Goal: Task Accomplishment & Management: Manage account settings

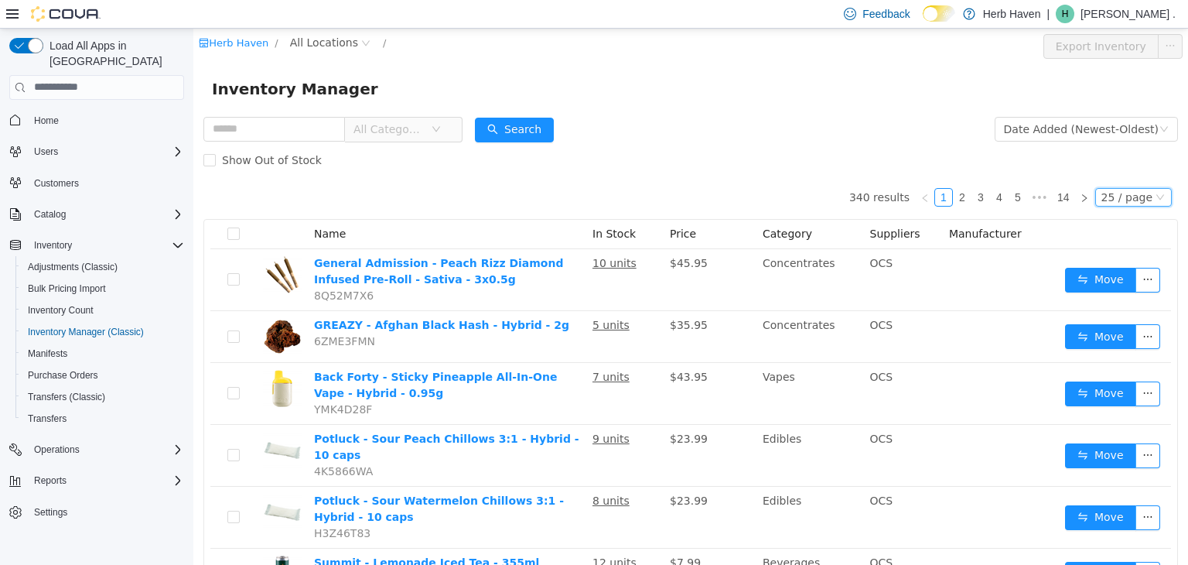
click at [1128, 197] on div "25 / page" at bounding box center [1126, 196] width 51 height 17
click at [1117, 299] on li "50 / page" at bounding box center [1126, 296] width 75 height 25
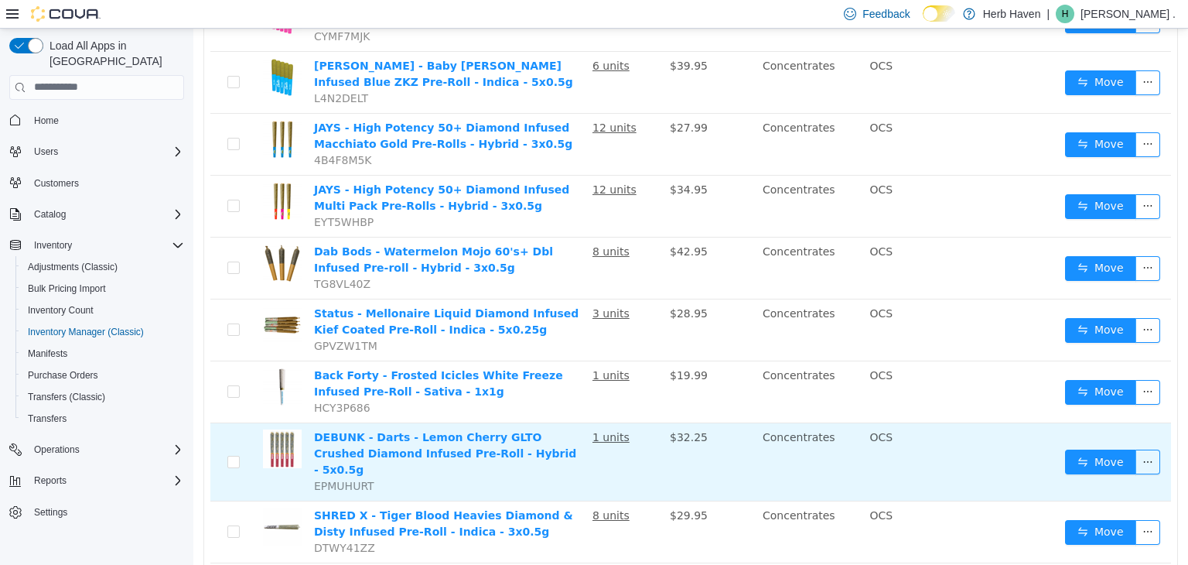
scroll to position [2663, 0]
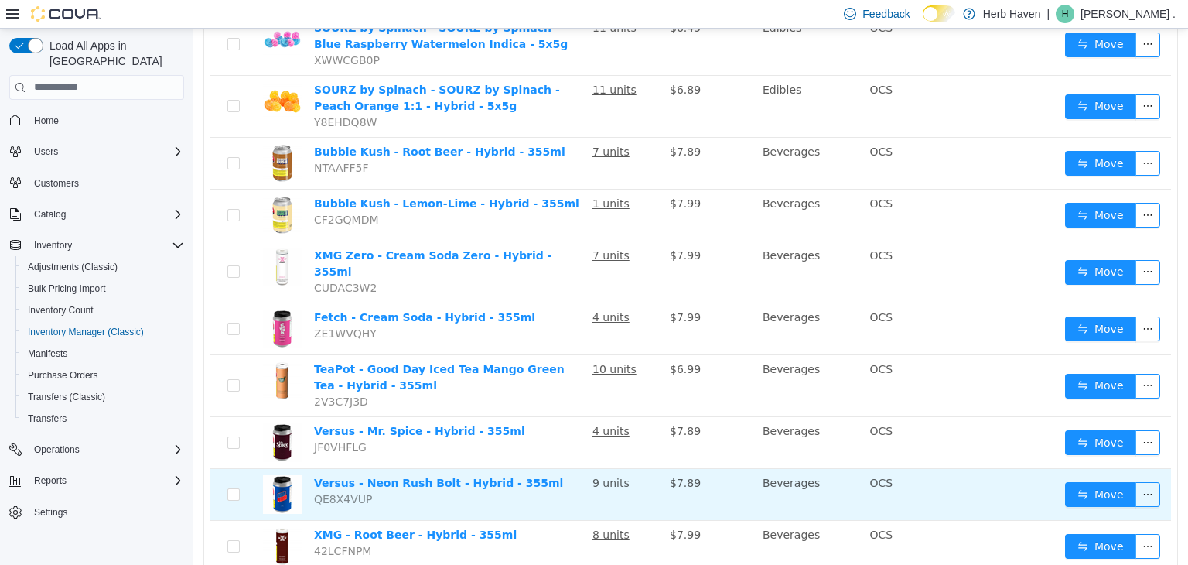
scroll to position [2632, 0]
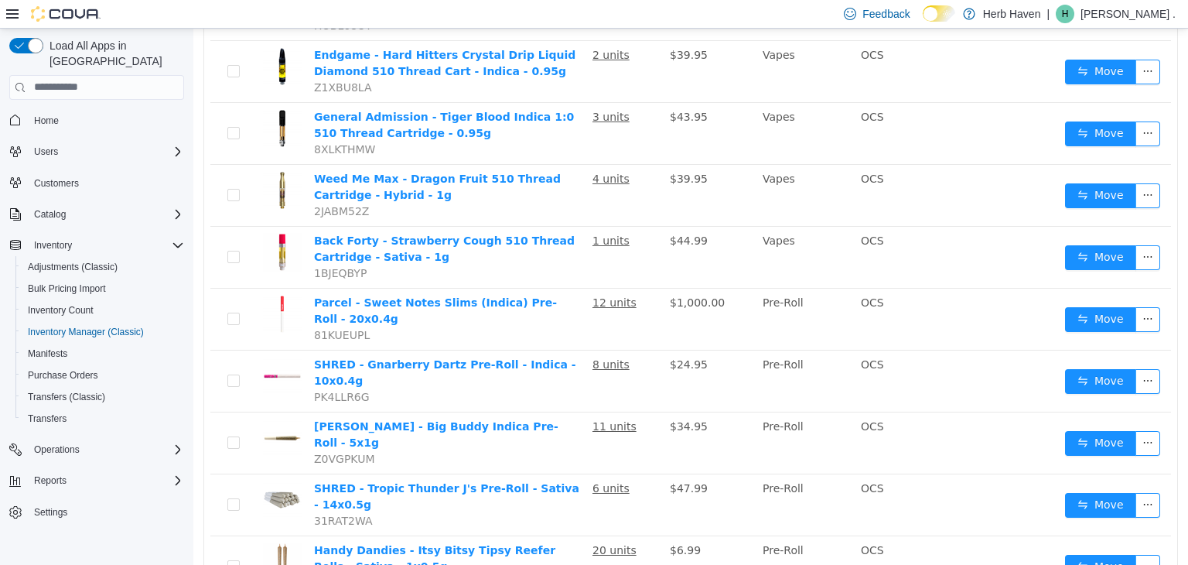
scroll to position [971, 0]
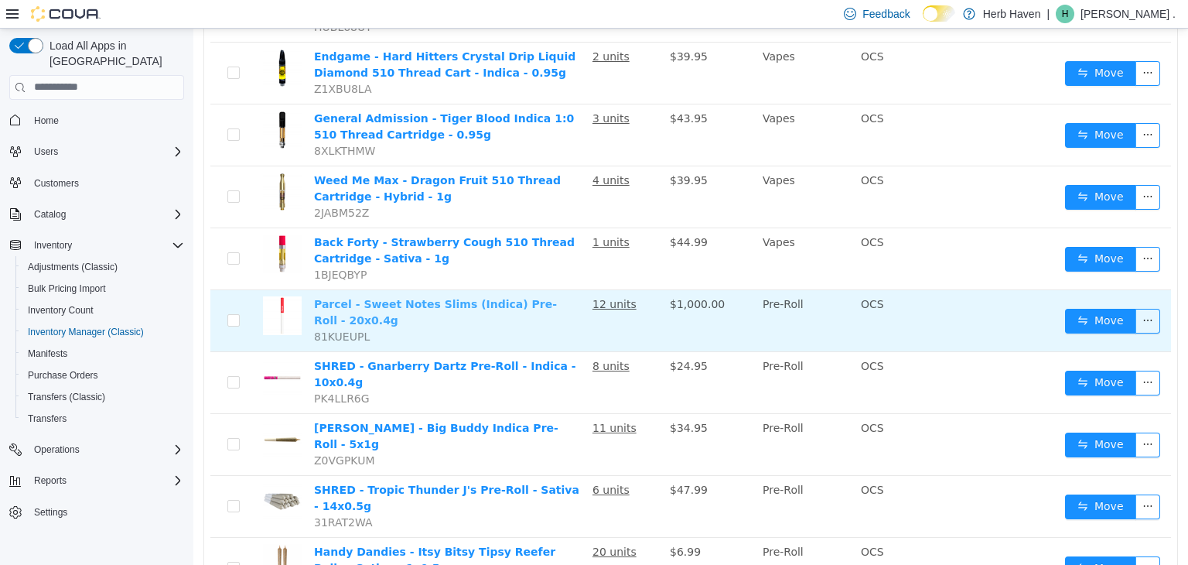
click at [396, 297] on link "Parcel - Sweet Notes Slims (Indica) Pre-Roll - 20x0.4g" at bounding box center [435, 311] width 243 height 29
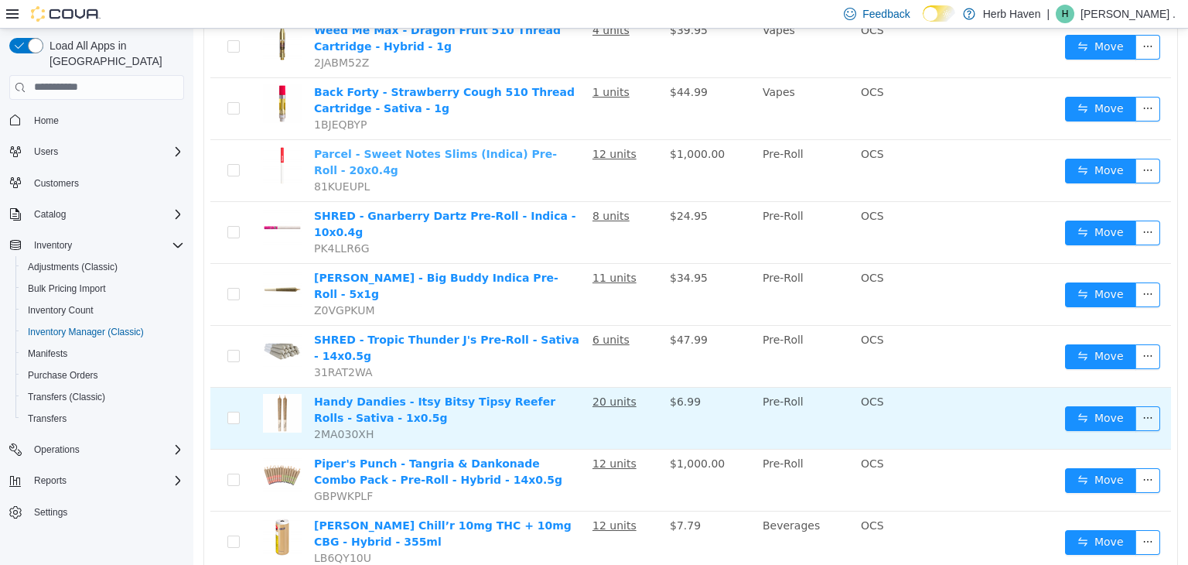
scroll to position [1115, 0]
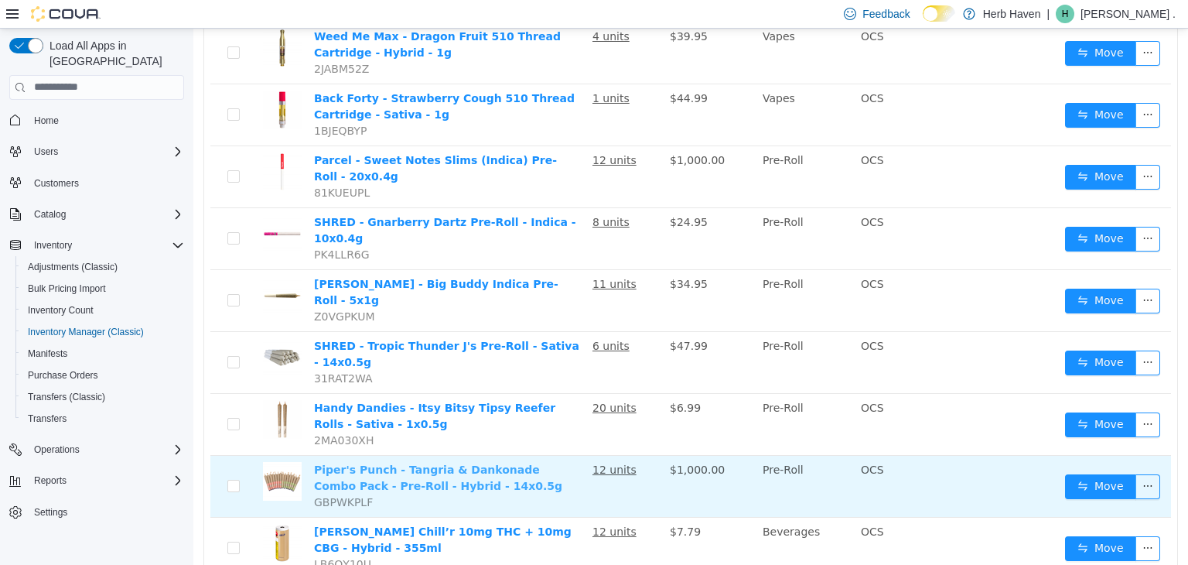
click at [480, 462] on link "Piper's Punch - Tangria & Dankonade Combo Pack - Pre-Roll - Hybrid - 14x0.5g" at bounding box center [438, 476] width 248 height 29
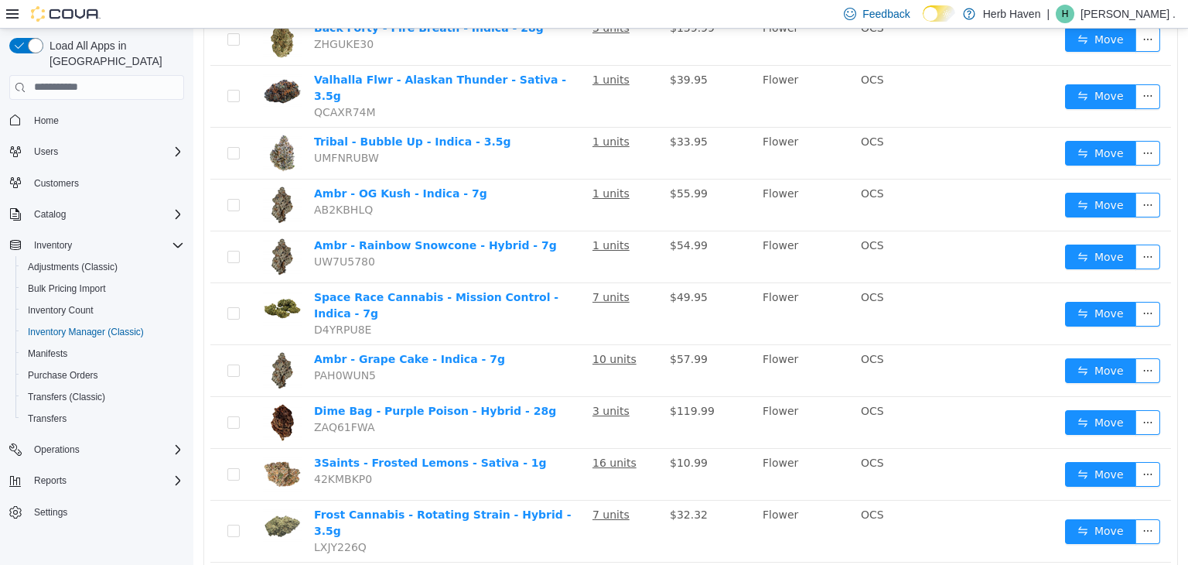
scroll to position [2462, 0]
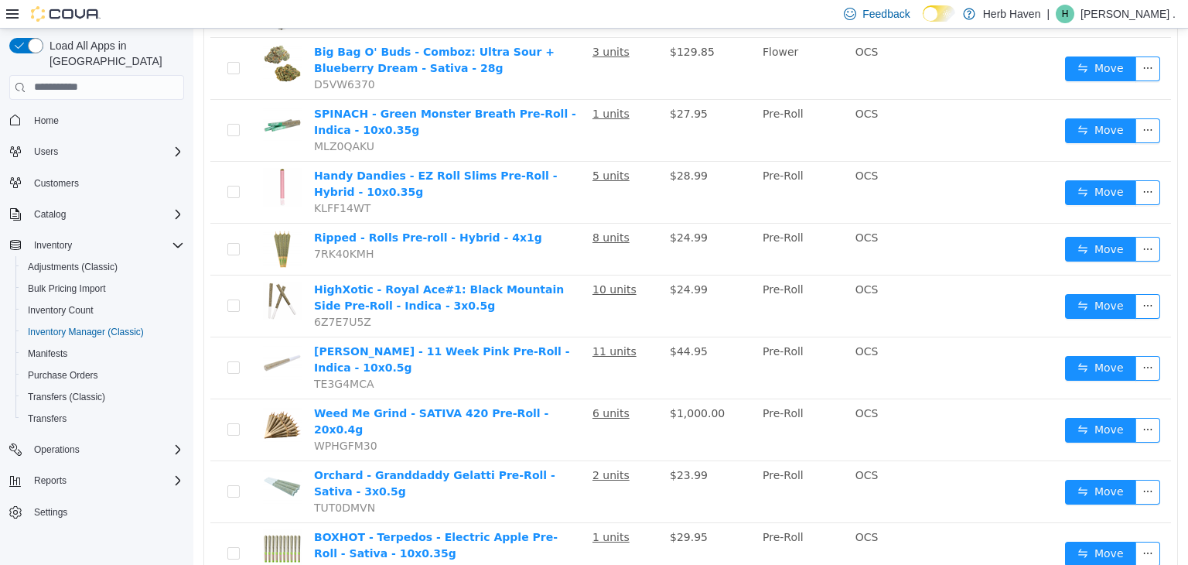
scroll to position [2353, 0]
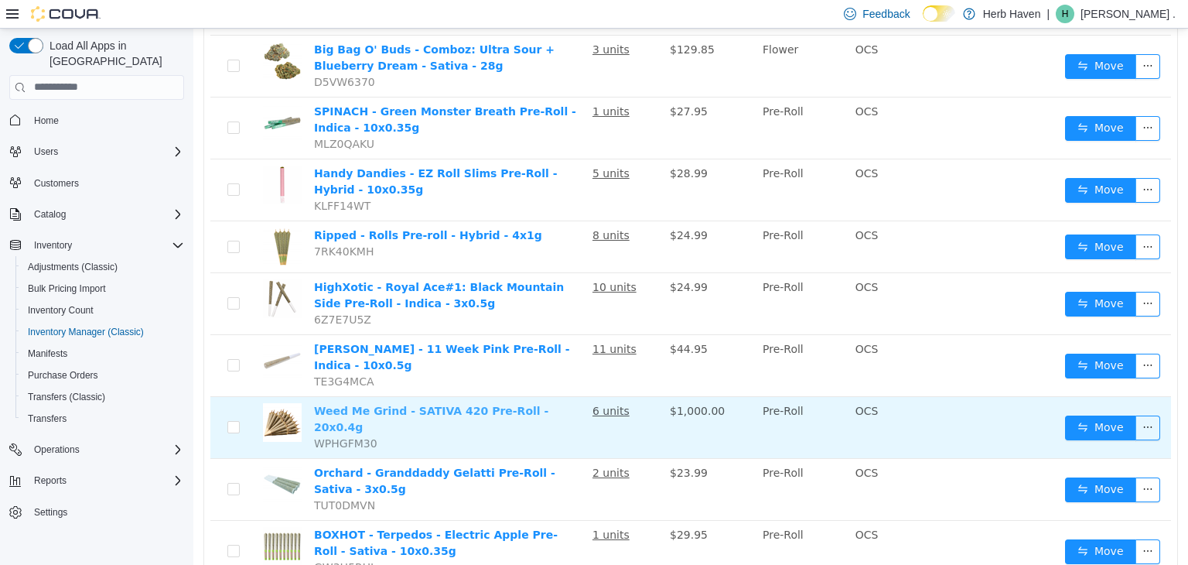
click at [454, 404] on link "Weed Me Grind - SATIVA 420 Pre-Roll - 20x0.4g" at bounding box center [431, 418] width 234 height 29
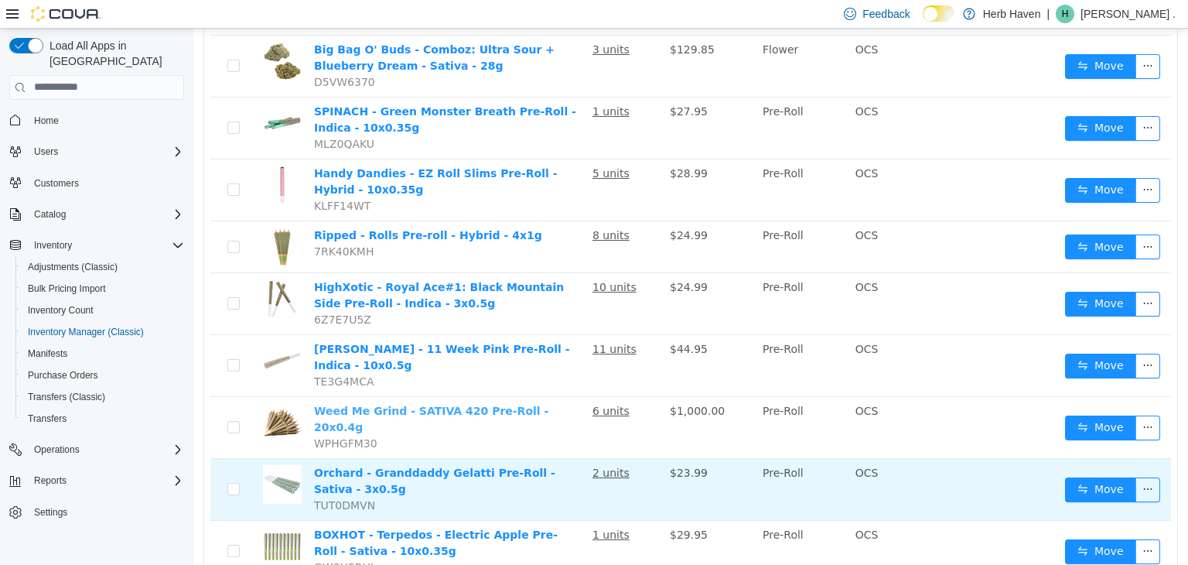
scroll to position [2431, 0]
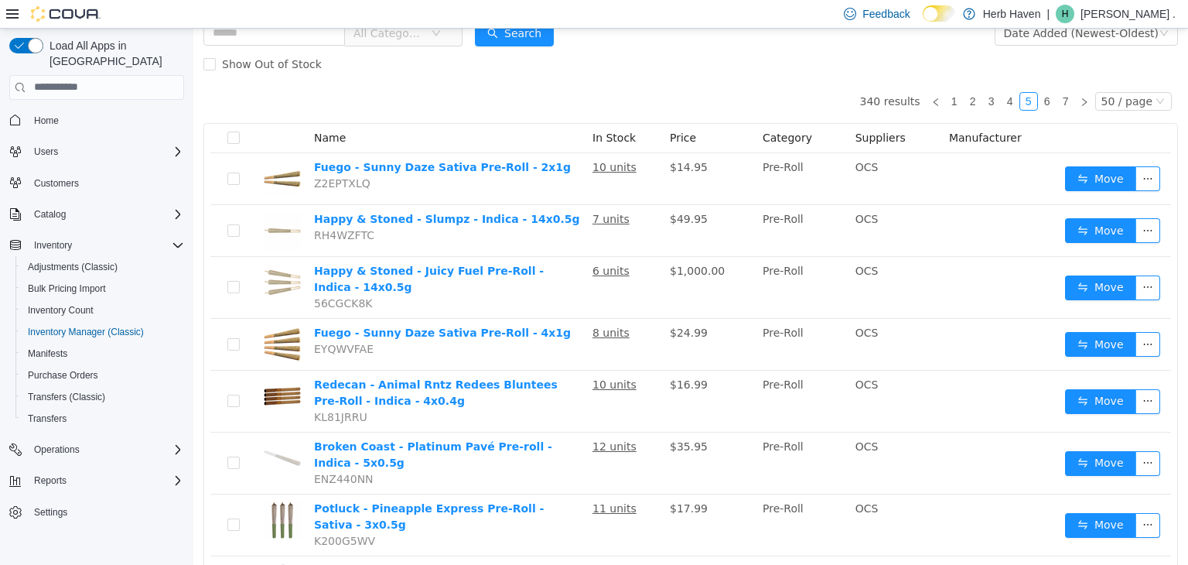
scroll to position [131, 0]
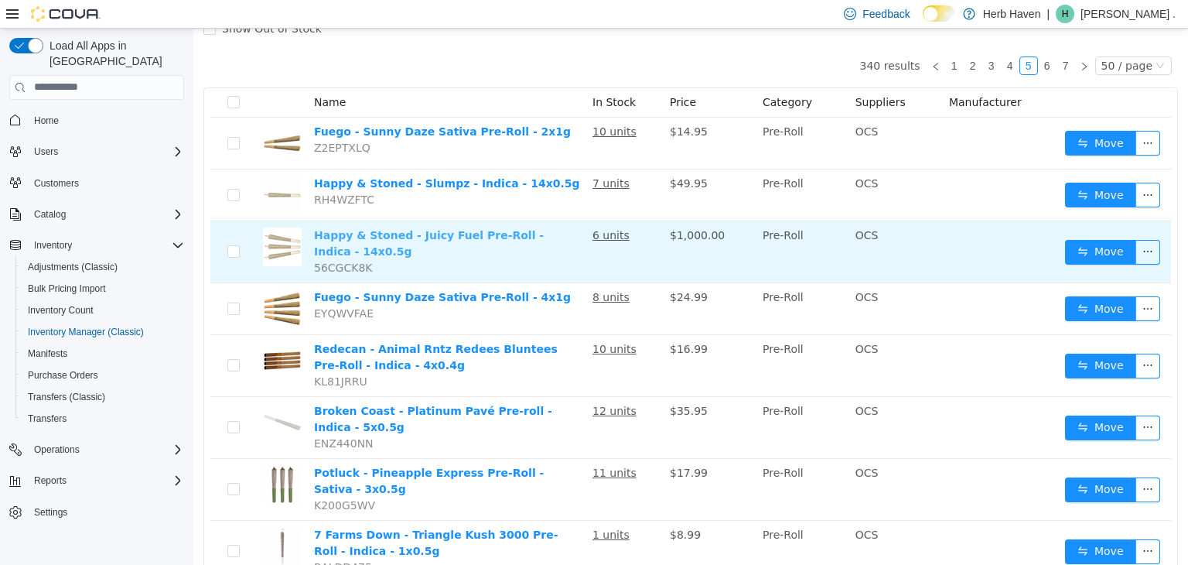
click at [449, 234] on link "Happy & Stoned - Juicy Fuel Pre-Roll - Indica - 14x0.5g" at bounding box center [429, 242] width 230 height 29
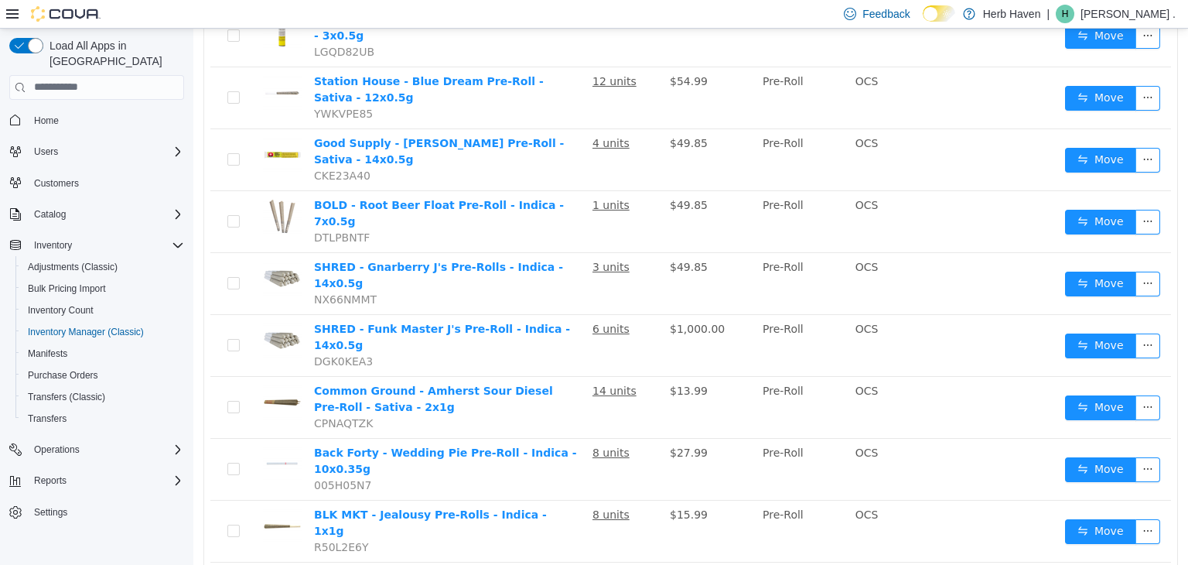
scroll to position [896, 0]
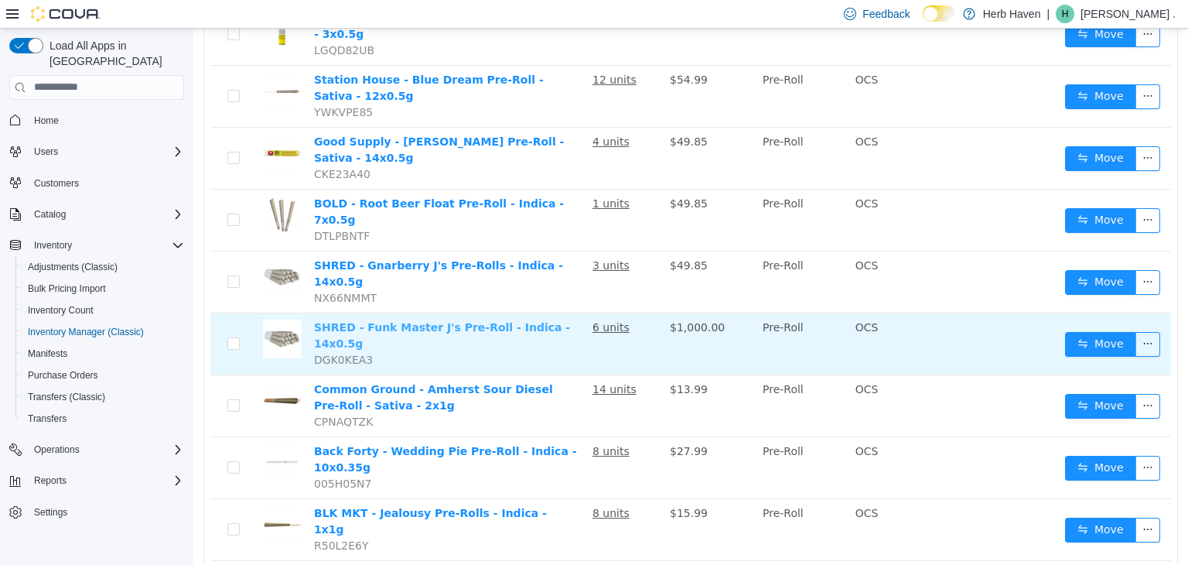
click at [426, 320] on link "SHRED - Funk Master J's Pre-Roll - Indica - 14x0.5g" at bounding box center [442, 334] width 256 height 29
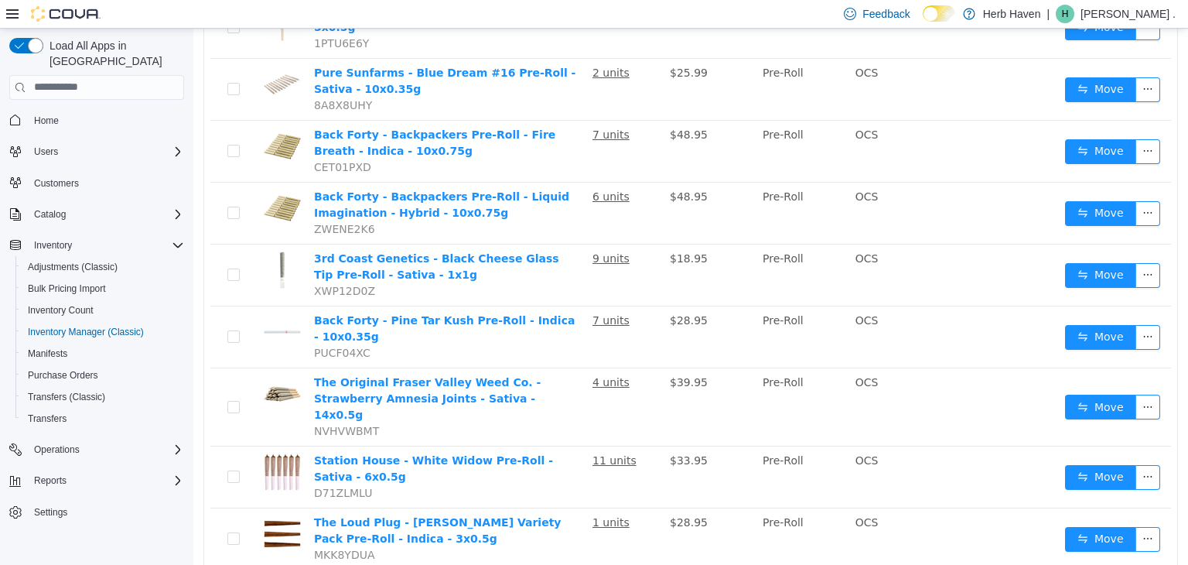
scroll to position [2542, 0]
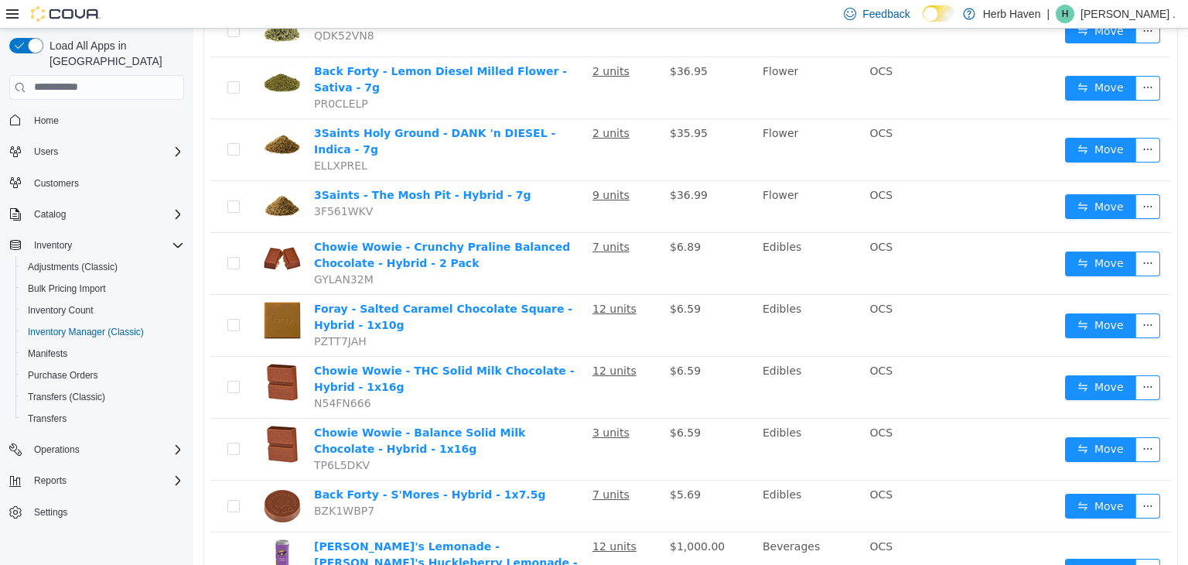
scroll to position [1747, 0]
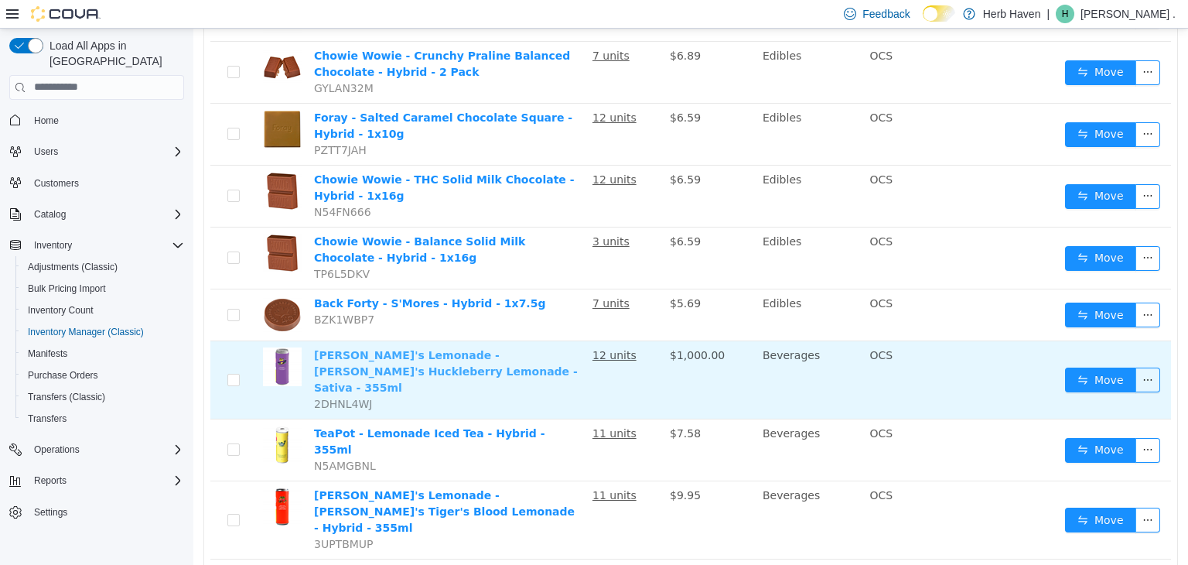
click at [457, 348] on link "[PERSON_NAME]'s Lemonade - [PERSON_NAME]'s Huckleberry Lemonade - Sativa - 355ml" at bounding box center [446, 370] width 264 height 45
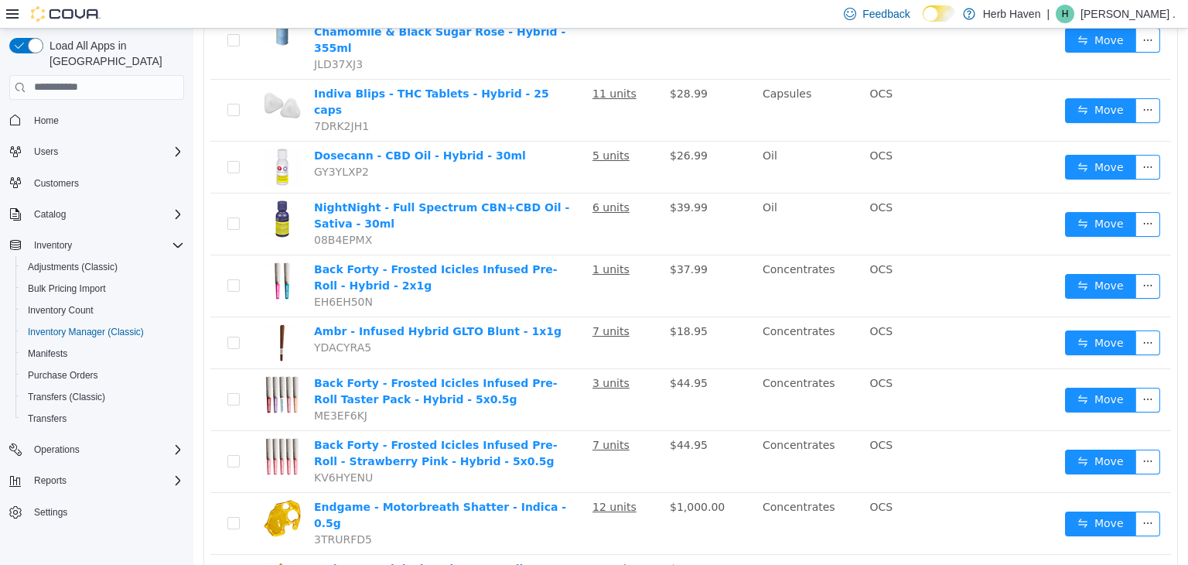
scroll to position [2307, 0]
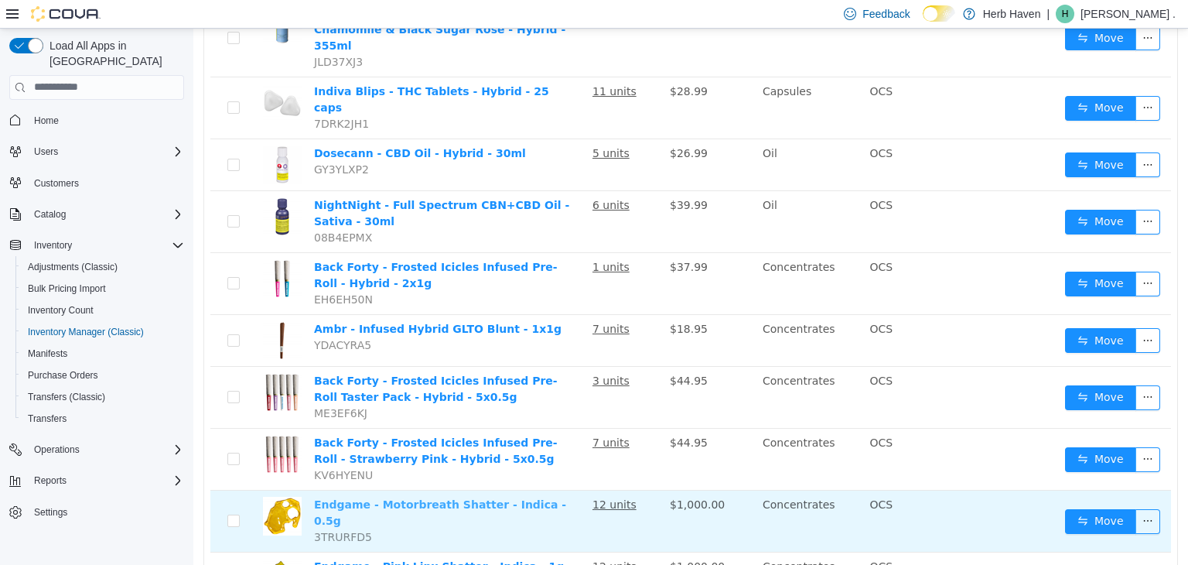
click at [432, 497] on link "Endgame - Motorbreath Shatter - Indica - 0.5g" at bounding box center [440, 511] width 252 height 29
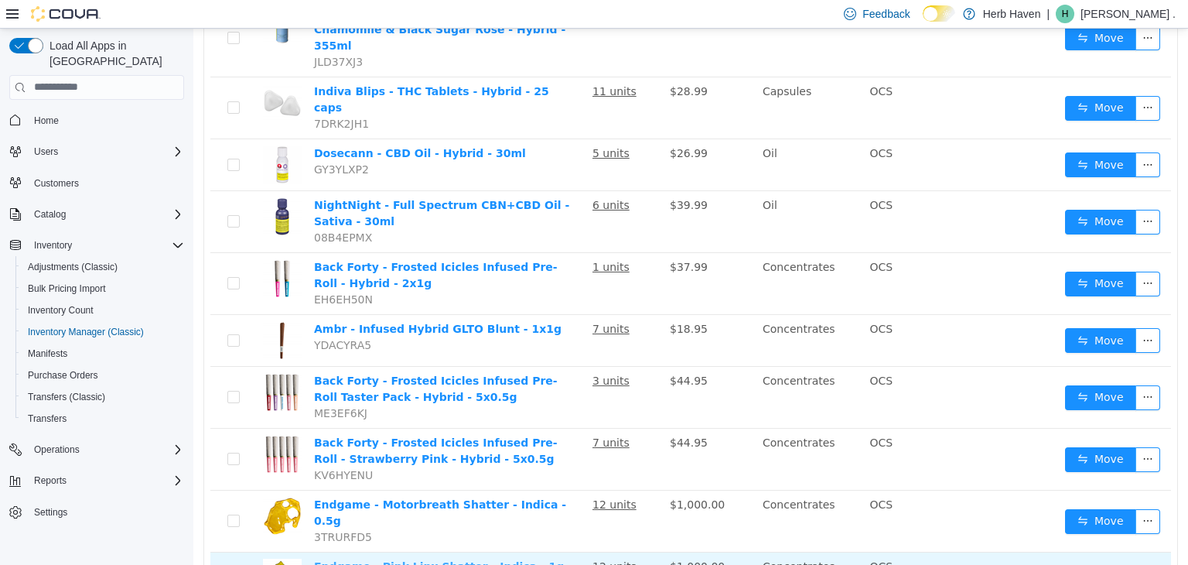
click at [408, 559] on link "Endgame - Pink Linx Shatter - Indica - 1g" at bounding box center [439, 565] width 250 height 12
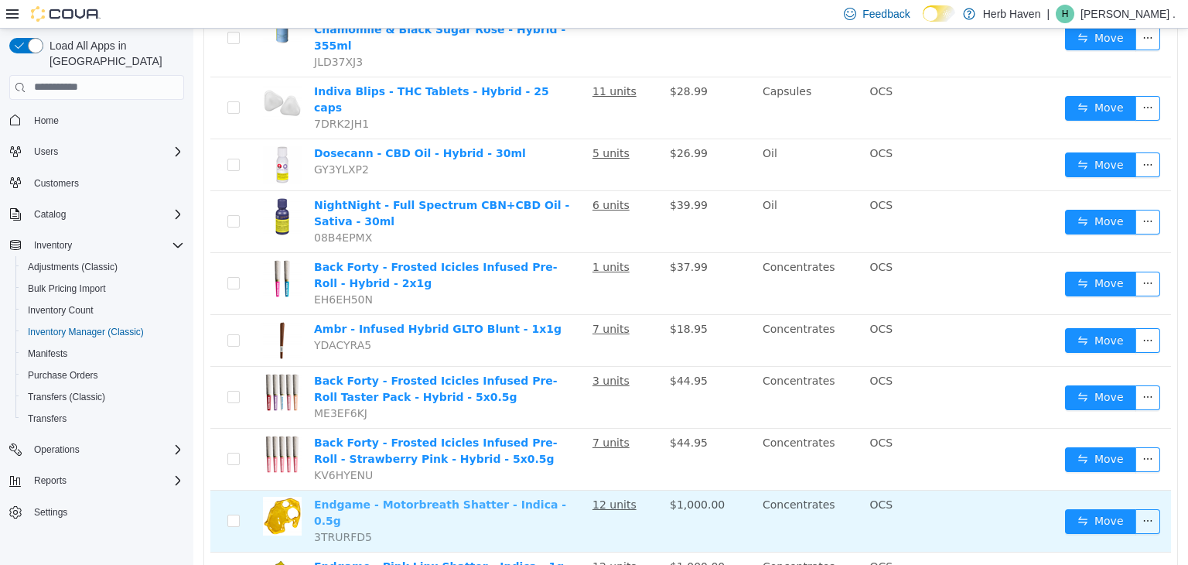
click at [387, 497] on link "Endgame - Motorbreath Shatter - Indica - 0.5g" at bounding box center [440, 511] width 252 height 29
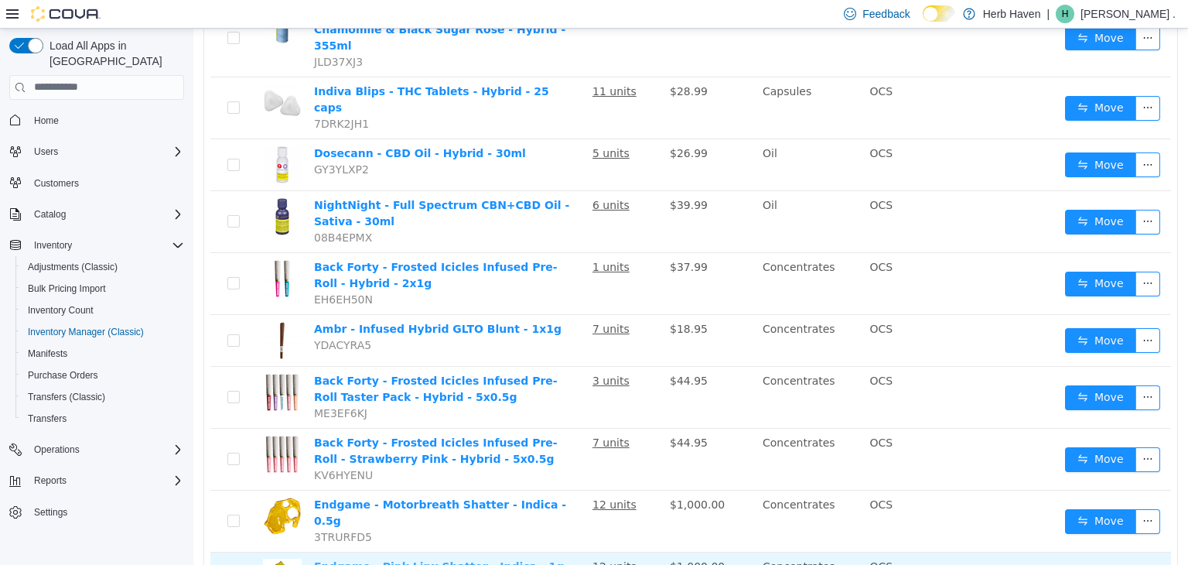
click at [450, 559] on link "Endgame - Pink Linx Shatter - Indica - 1g" at bounding box center [439, 565] width 250 height 12
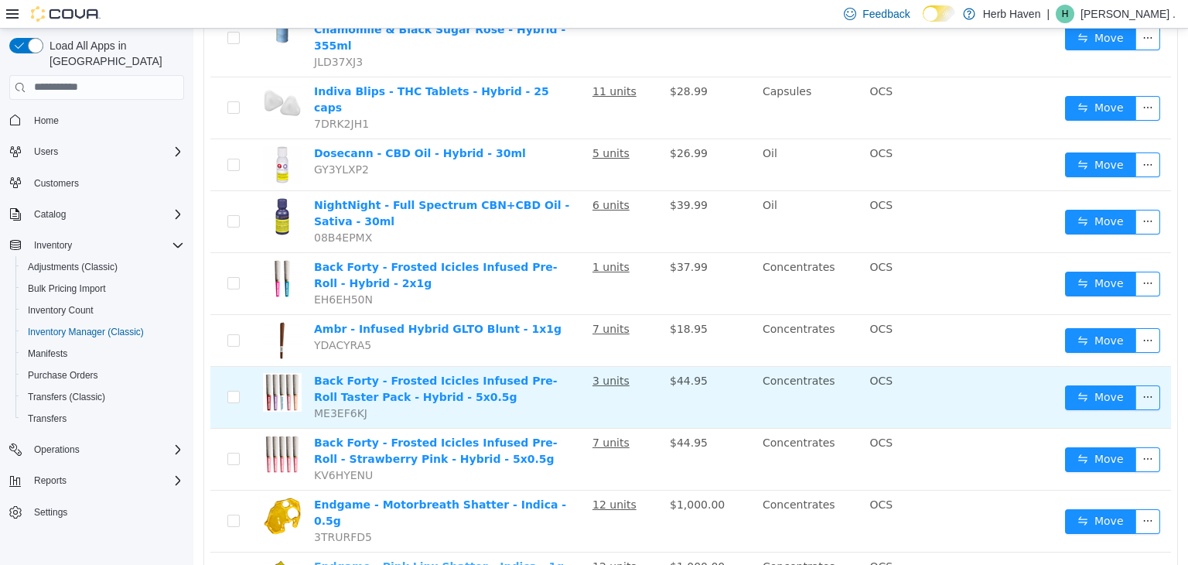
scroll to position [2492, 0]
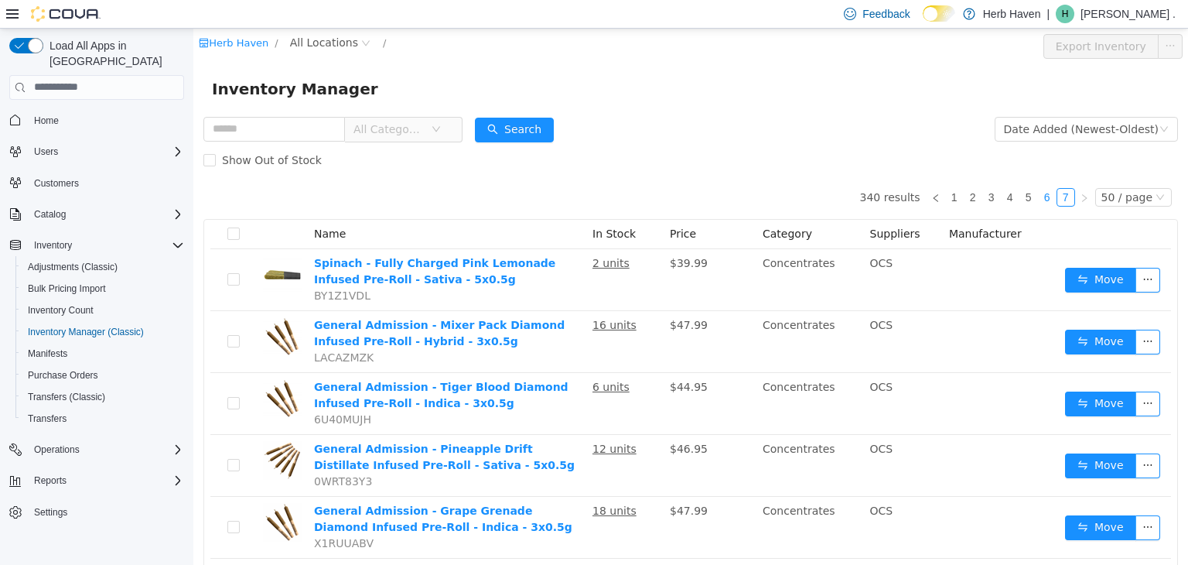
click at [1042, 196] on link "6" at bounding box center [1047, 196] width 17 height 17
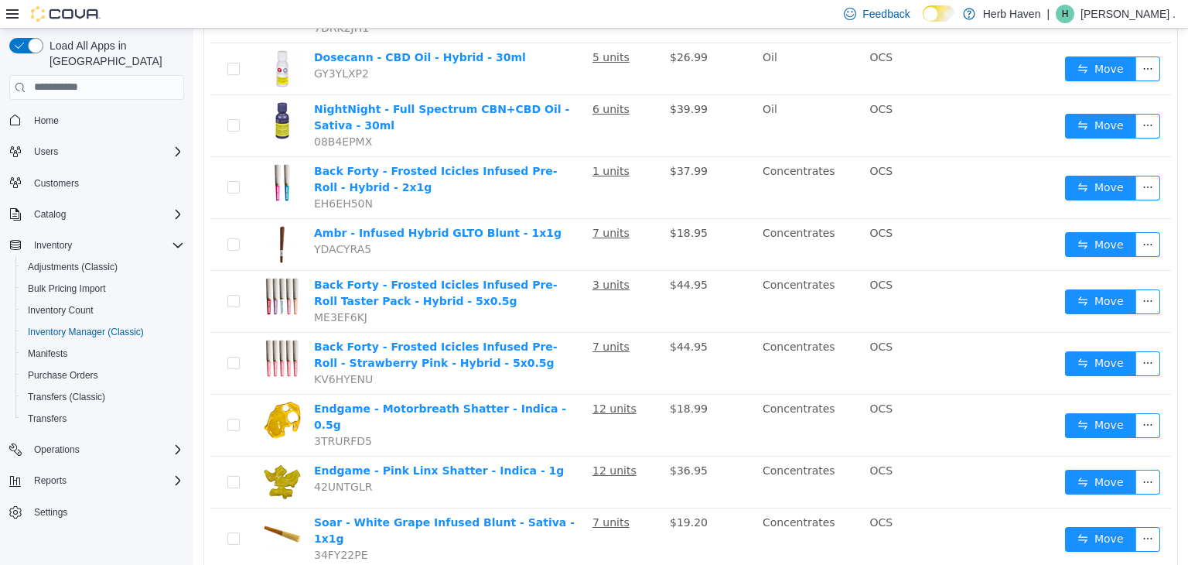
scroll to position [2403, 0]
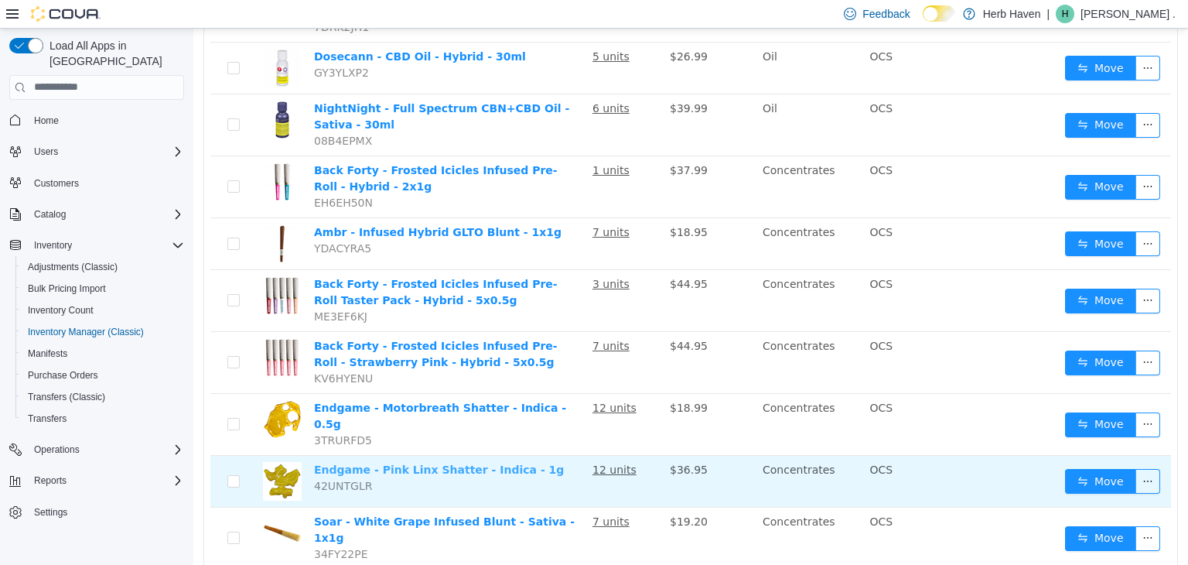
click at [458, 462] on link "Endgame - Pink Linx Shatter - Indica - 1g" at bounding box center [439, 468] width 250 height 12
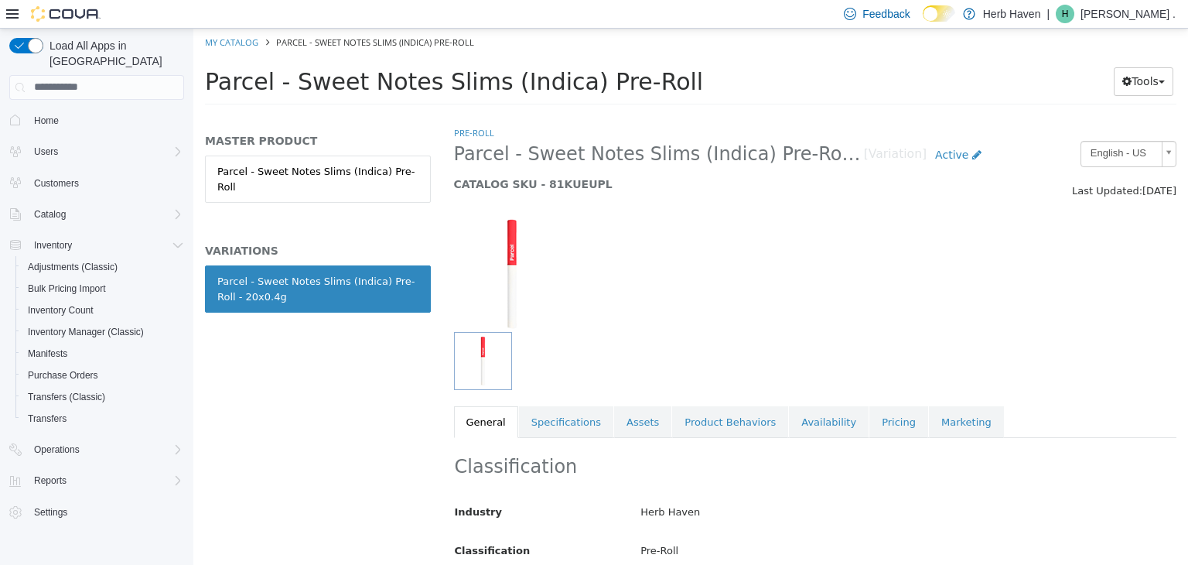
scroll to position [221, 0]
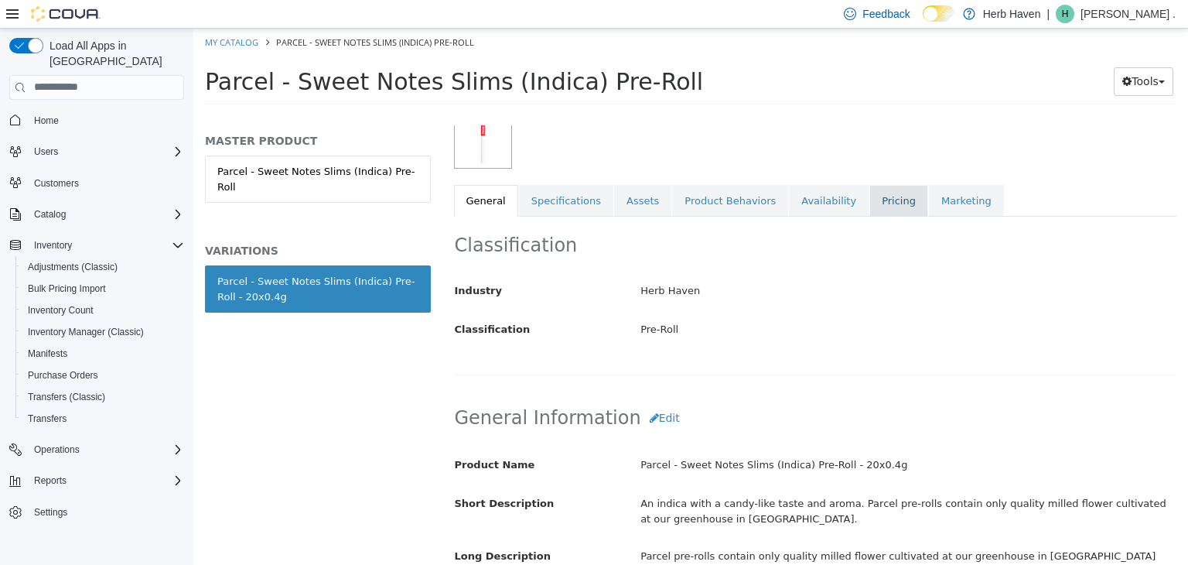
click at [869, 202] on link "Pricing" at bounding box center [898, 200] width 59 height 32
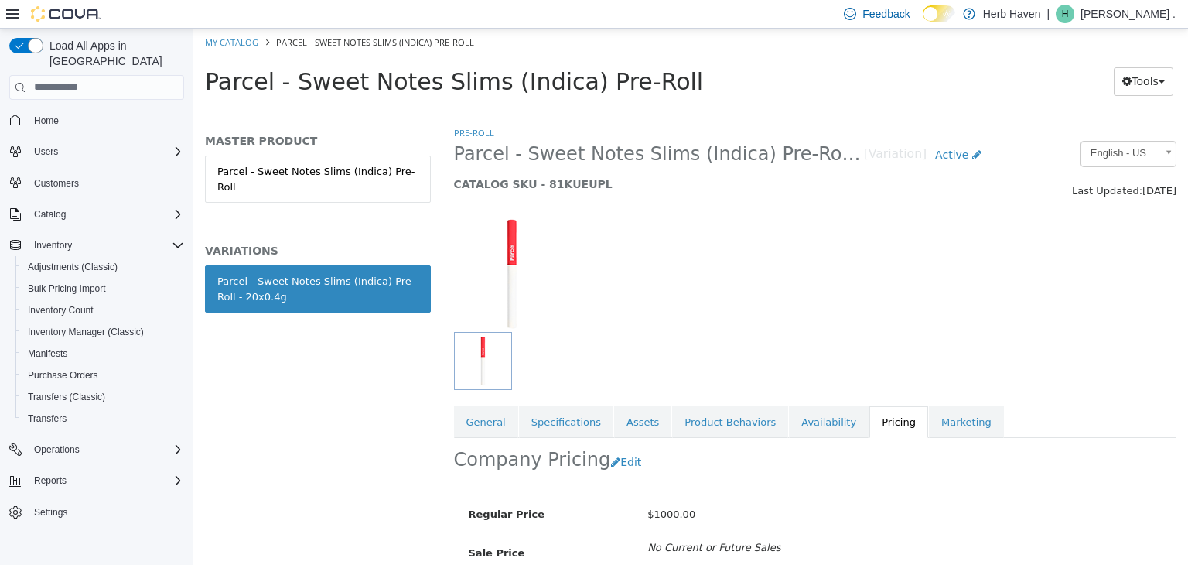
scroll to position [114, 0]
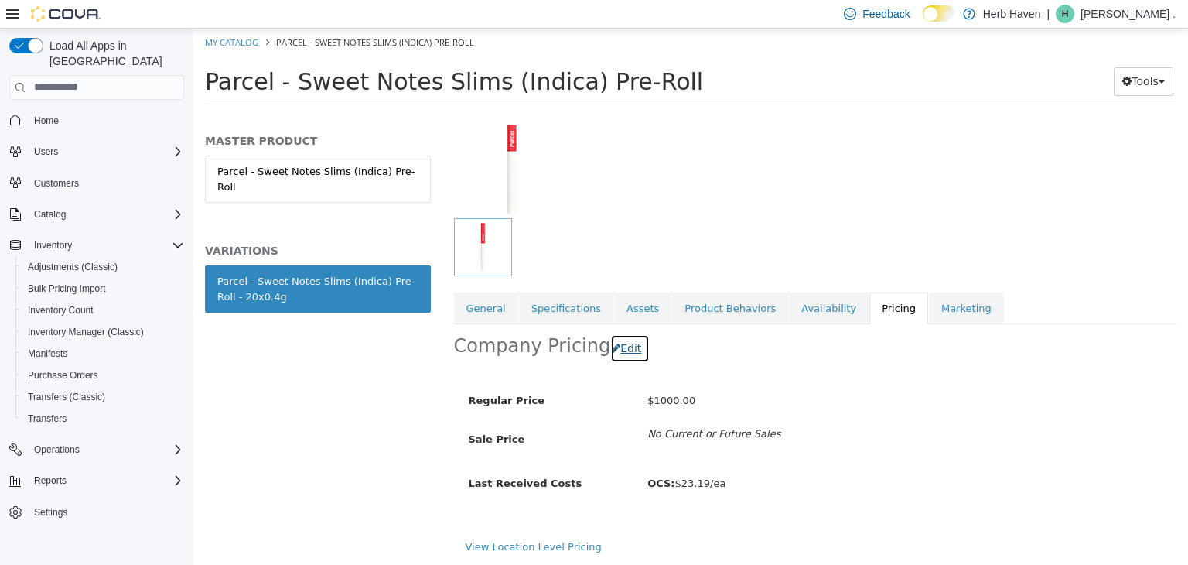
click at [622, 354] on button "Edit" at bounding box center [629, 347] width 39 height 29
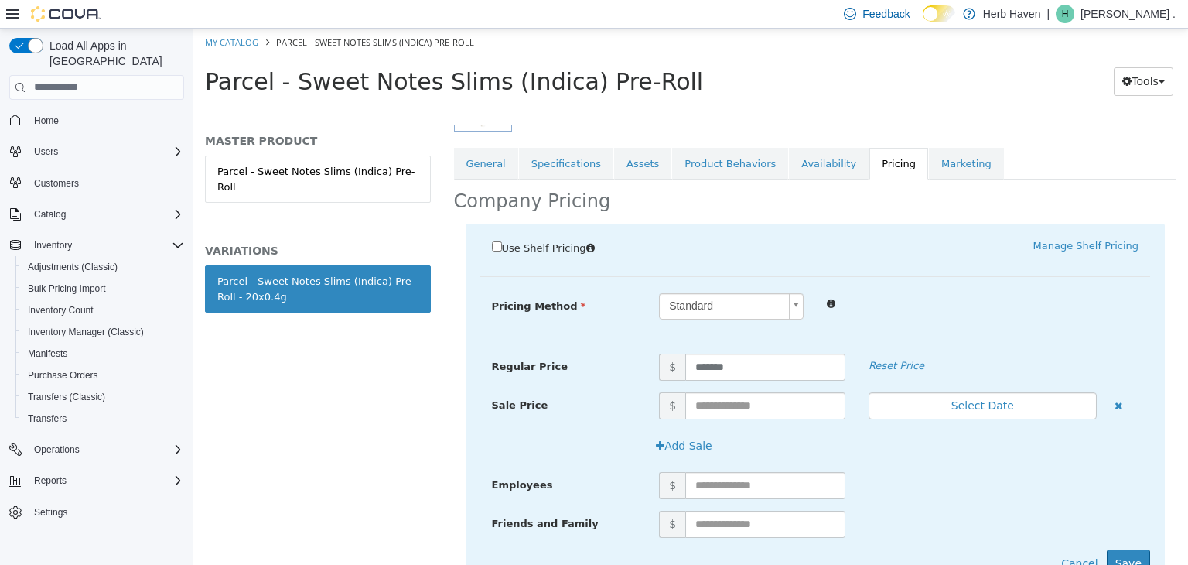
scroll to position [258, 0]
click at [722, 370] on input "*******" at bounding box center [765, 366] width 160 height 27
drag, startPoint x: 722, startPoint y: 370, endPoint x: 703, endPoint y: 364, distance: 20.3
click at [703, 364] on input "*****" at bounding box center [765, 366] width 160 height 27
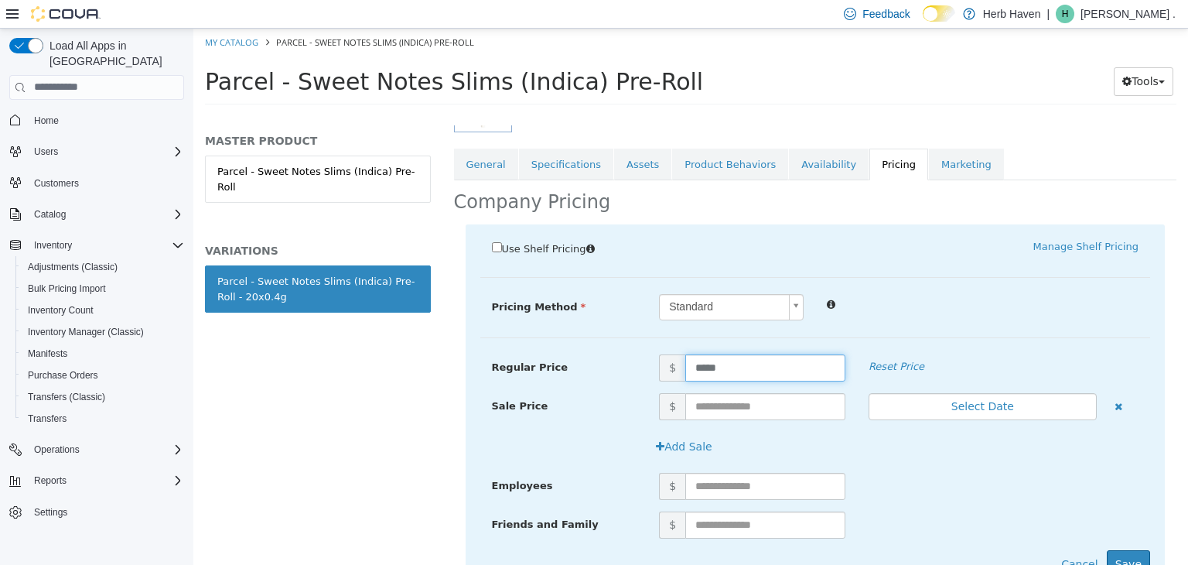
click at [703, 364] on input "*****" at bounding box center [765, 366] width 160 height 27
type input "*****"
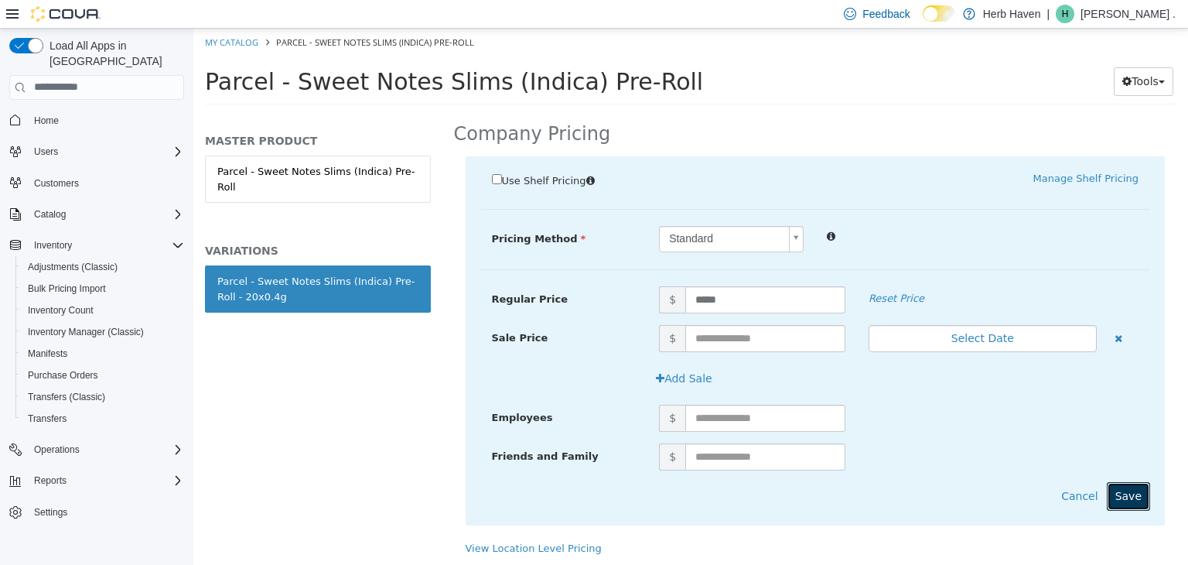
click at [1113, 487] on button "Save" at bounding box center [1128, 495] width 43 height 29
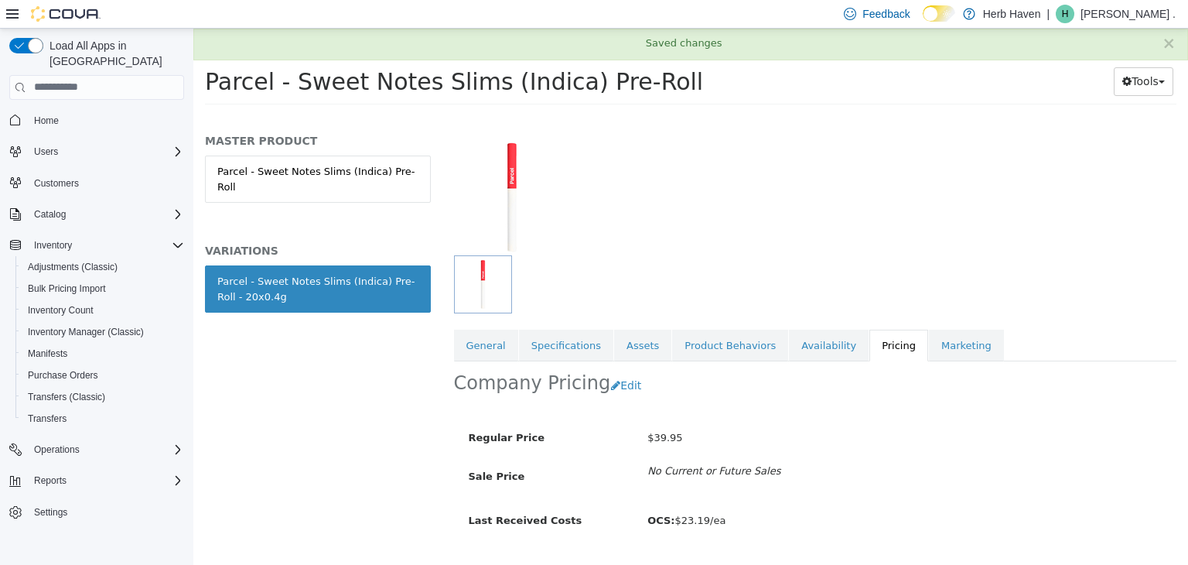
scroll to position [114, 0]
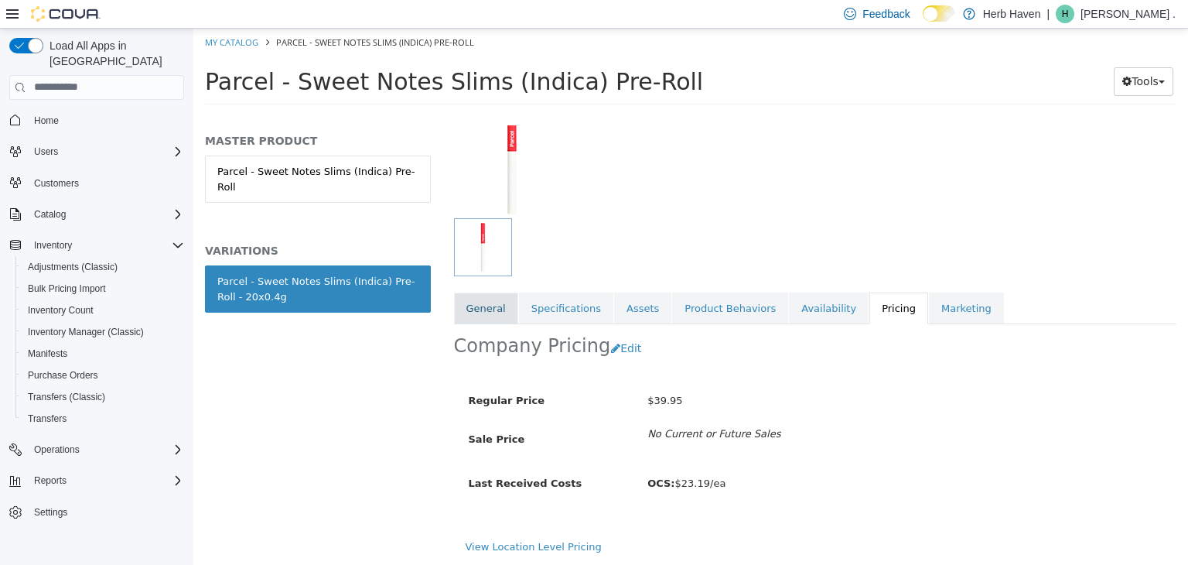
click at [487, 305] on link "General" at bounding box center [486, 308] width 64 height 32
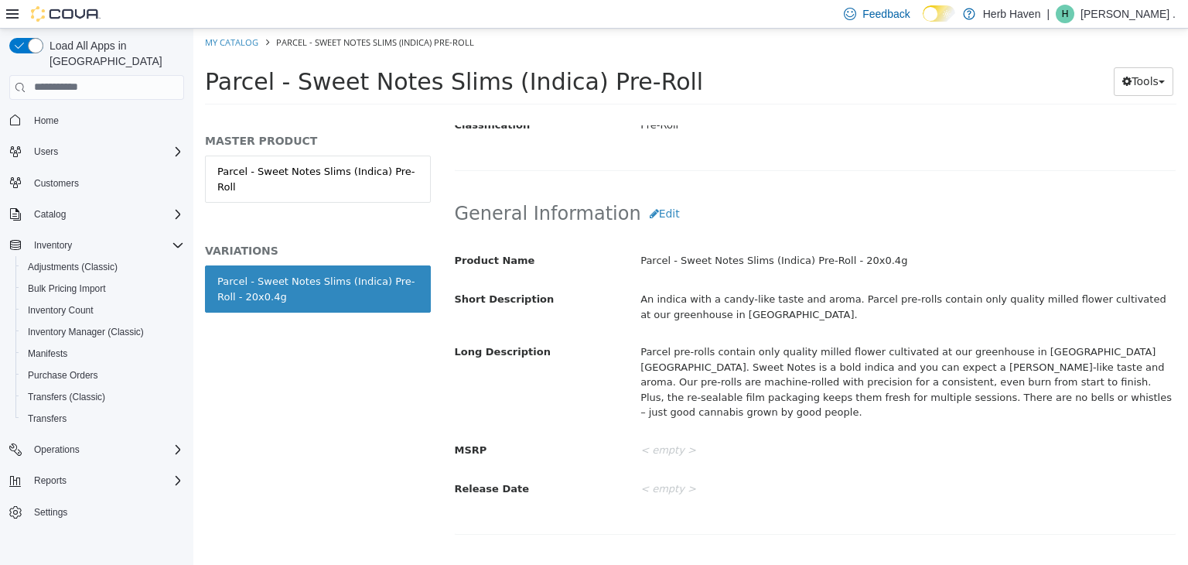
scroll to position [428, 0]
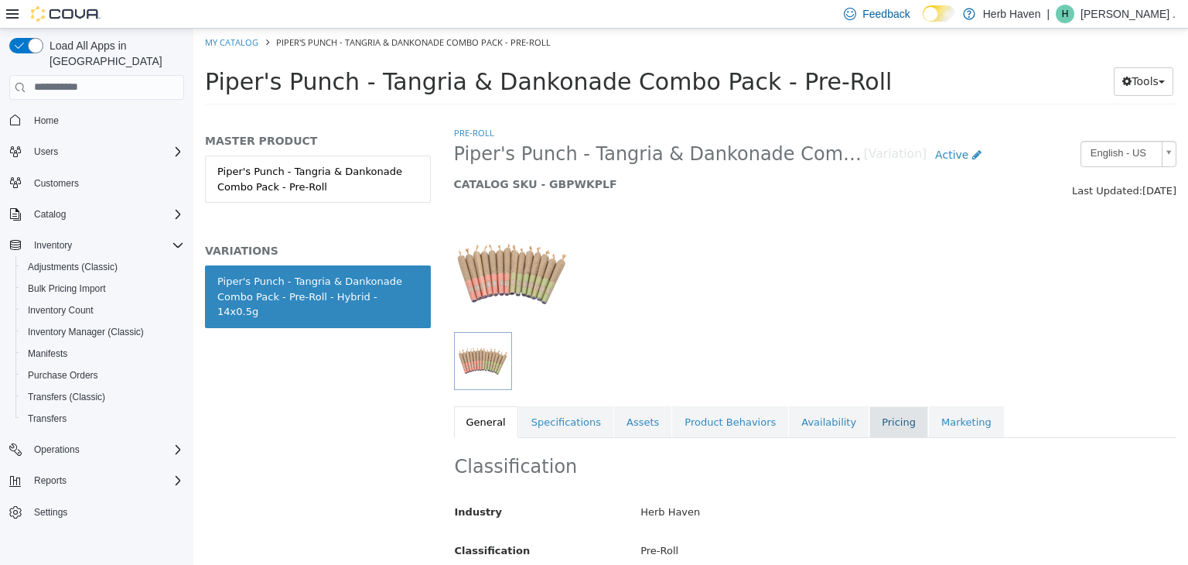
click at [869, 422] on link "Pricing" at bounding box center [898, 421] width 59 height 32
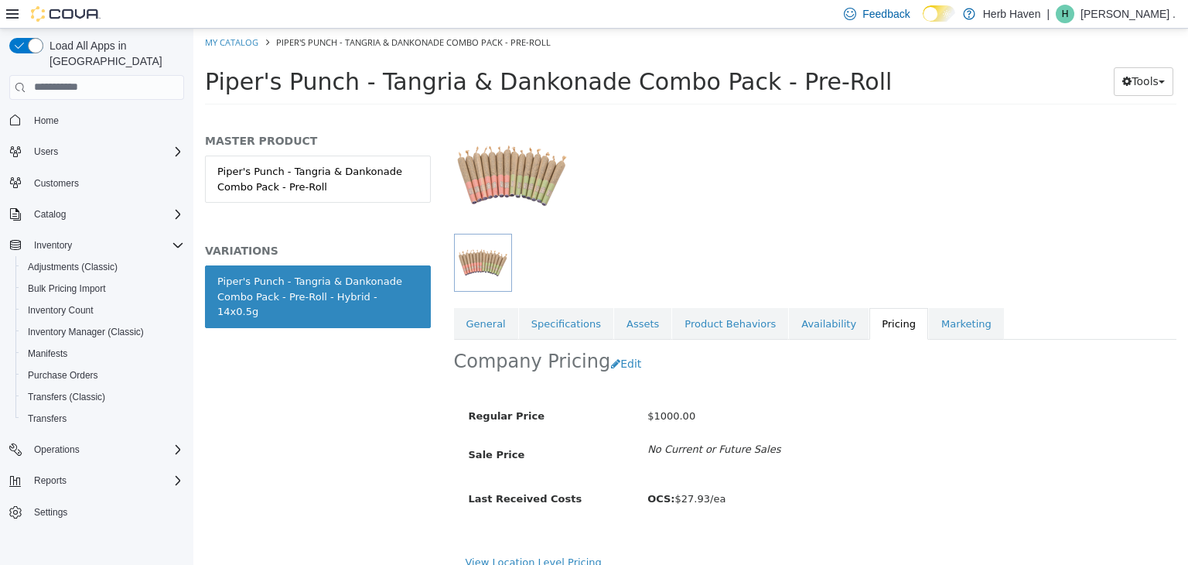
scroll to position [114, 0]
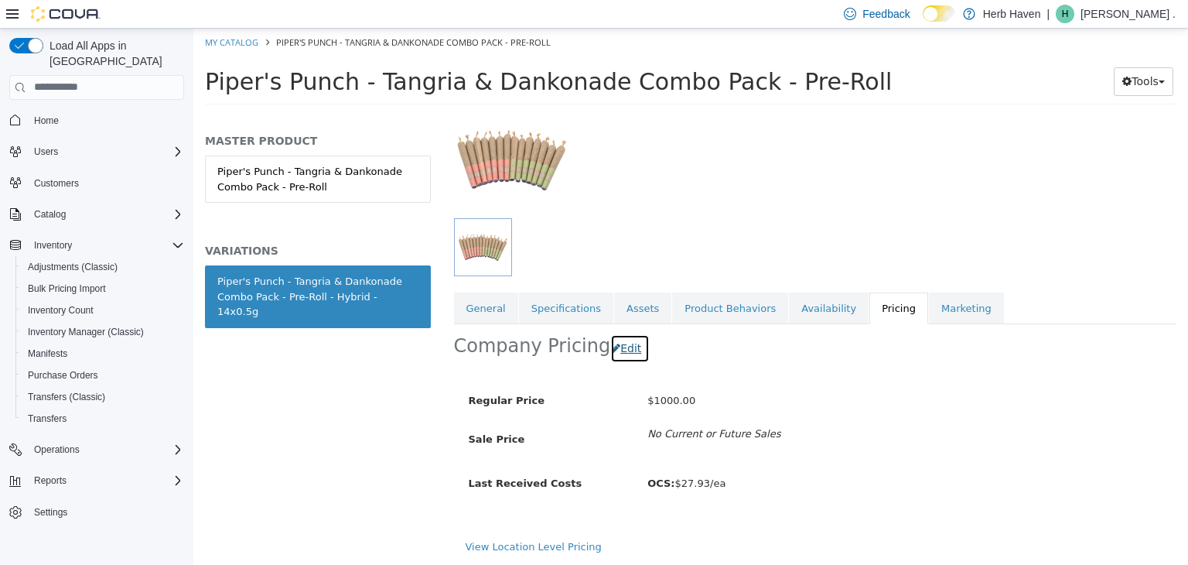
click at [619, 354] on button "Edit" at bounding box center [629, 347] width 39 height 29
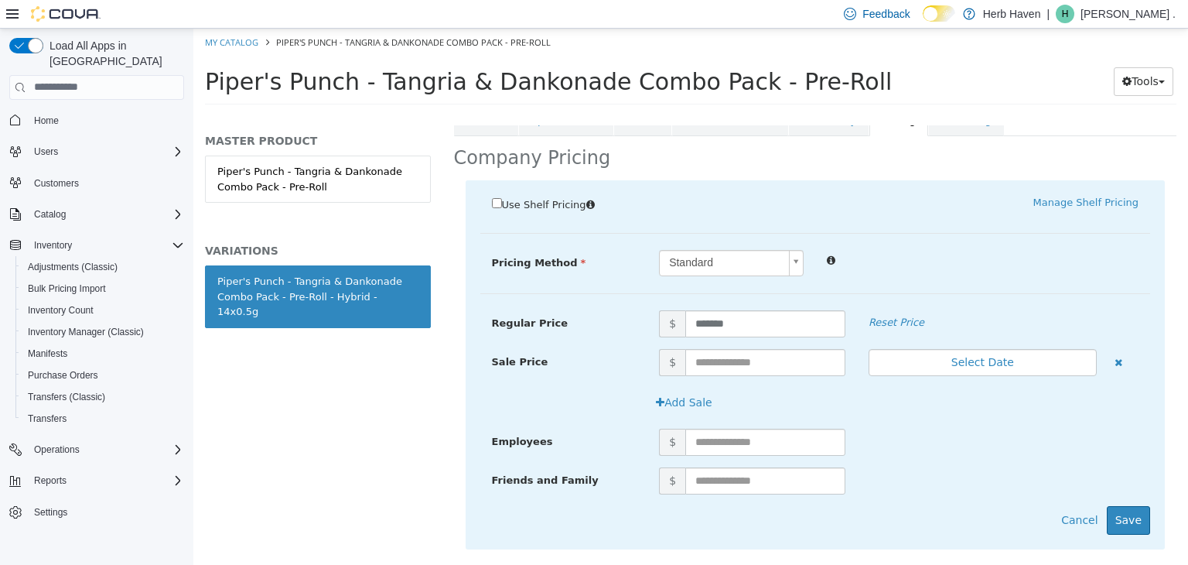
scroll to position [302, 0]
click at [722, 326] on input "*******" at bounding box center [765, 322] width 160 height 27
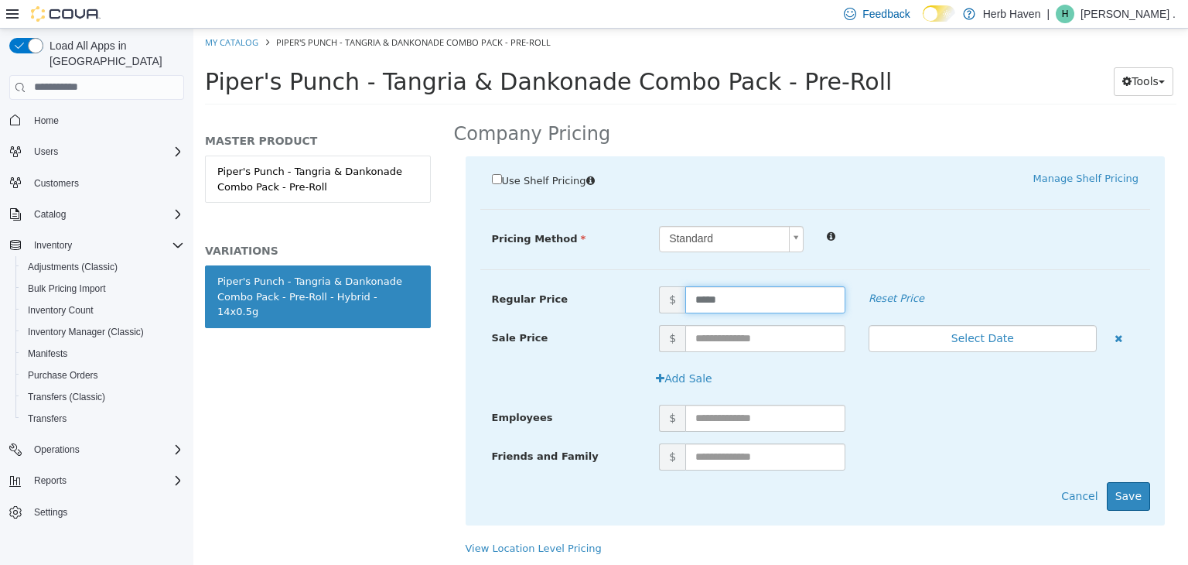
click at [766, 297] on input "*****" at bounding box center [765, 298] width 160 height 27
type input "*****"
click at [1129, 493] on button "Save" at bounding box center [1128, 495] width 43 height 29
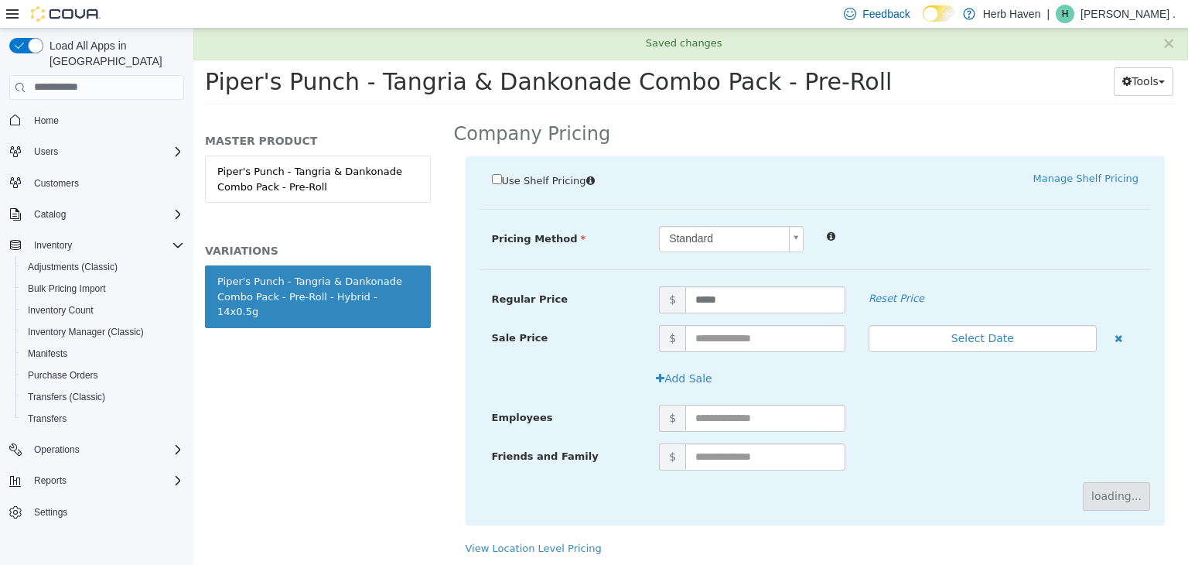
scroll to position [114, 0]
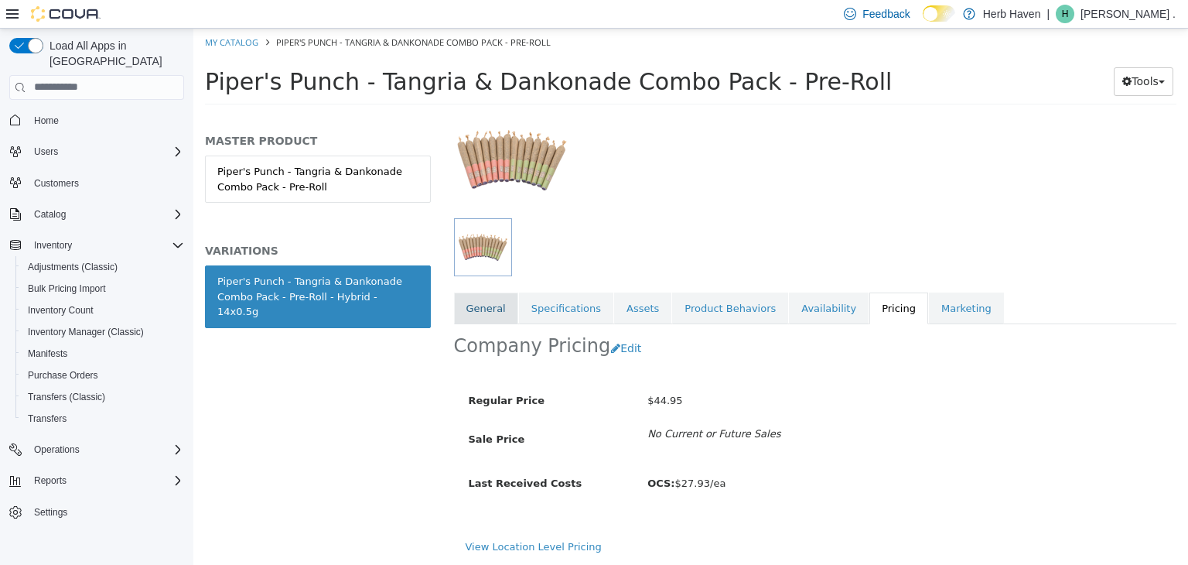
click at [489, 298] on link "General" at bounding box center [486, 308] width 64 height 32
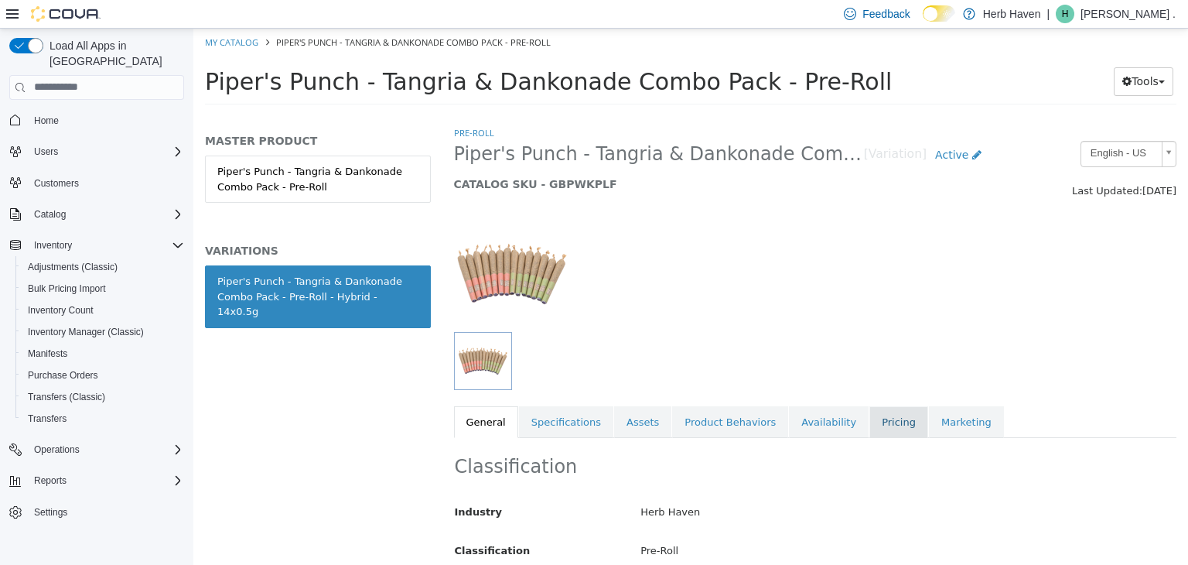
click at [869, 417] on link "Pricing" at bounding box center [898, 421] width 59 height 32
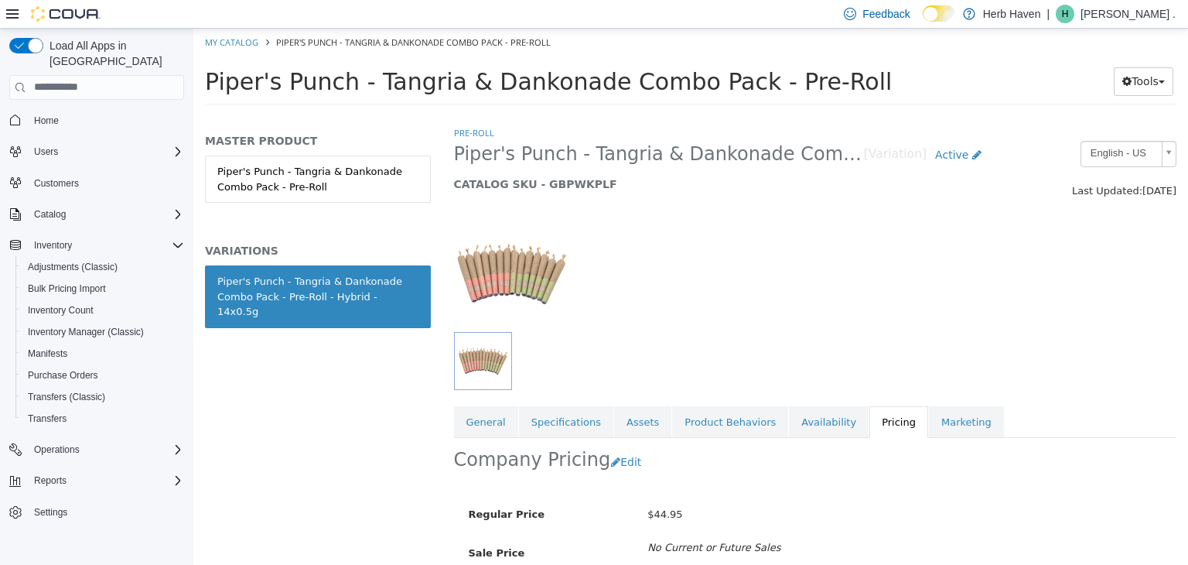
scroll to position [114, 0]
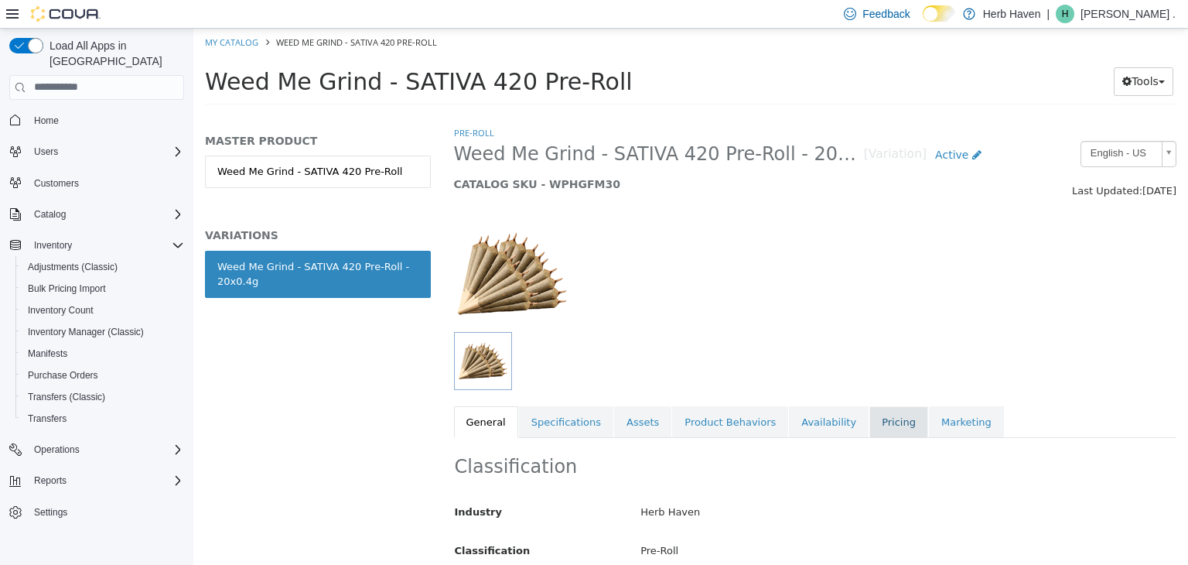
click at [869, 423] on link "Pricing" at bounding box center [898, 421] width 59 height 32
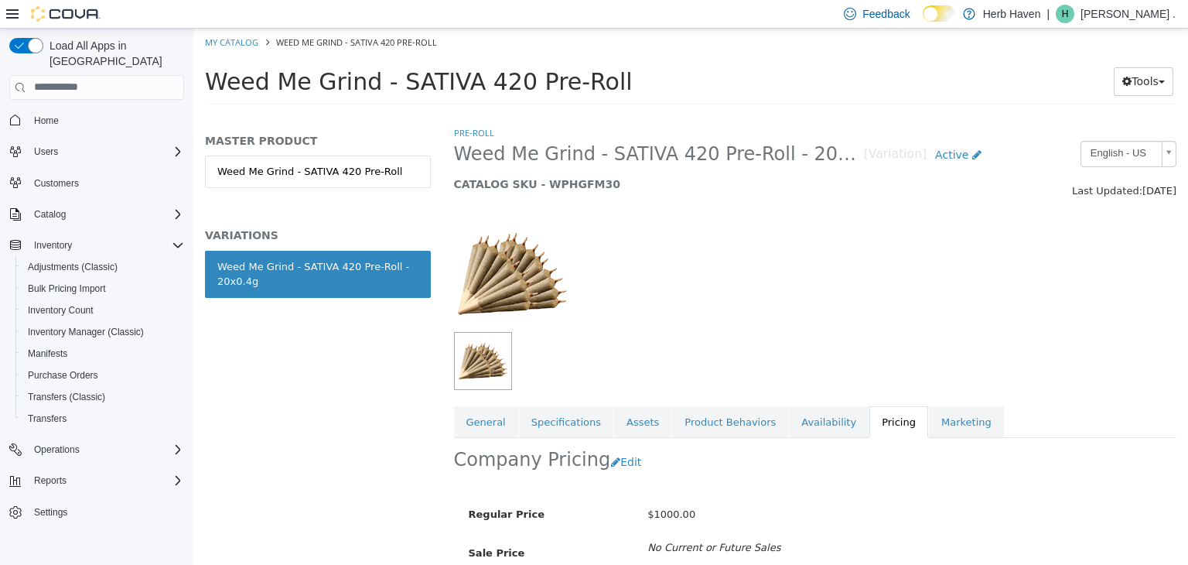
scroll to position [114, 0]
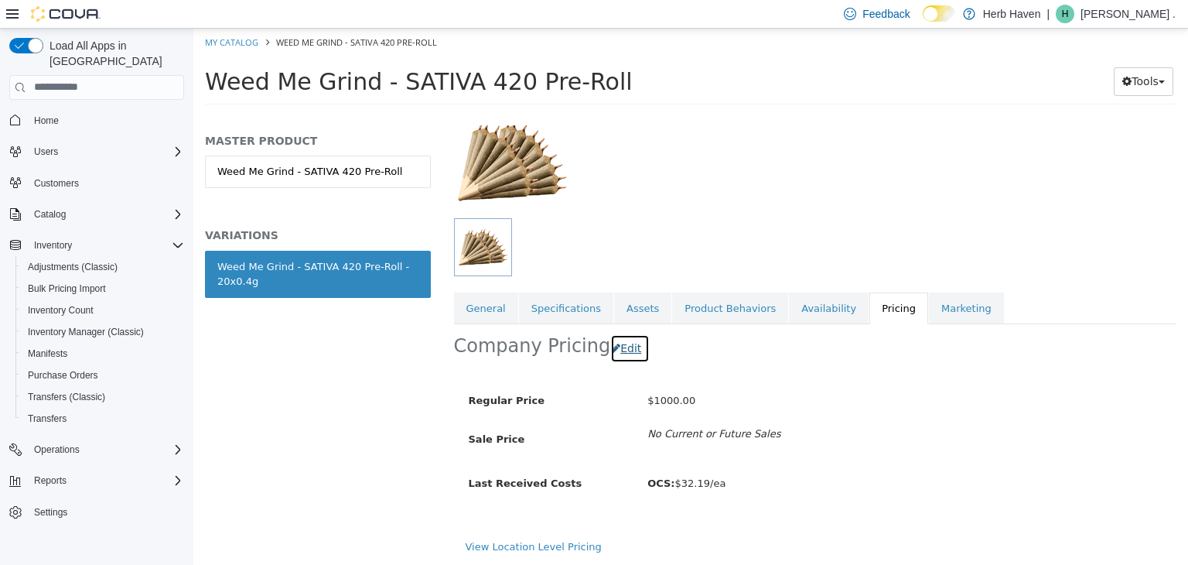
click at [619, 352] on button "Edit" at bounding box center [629, 347] width 39 height 29
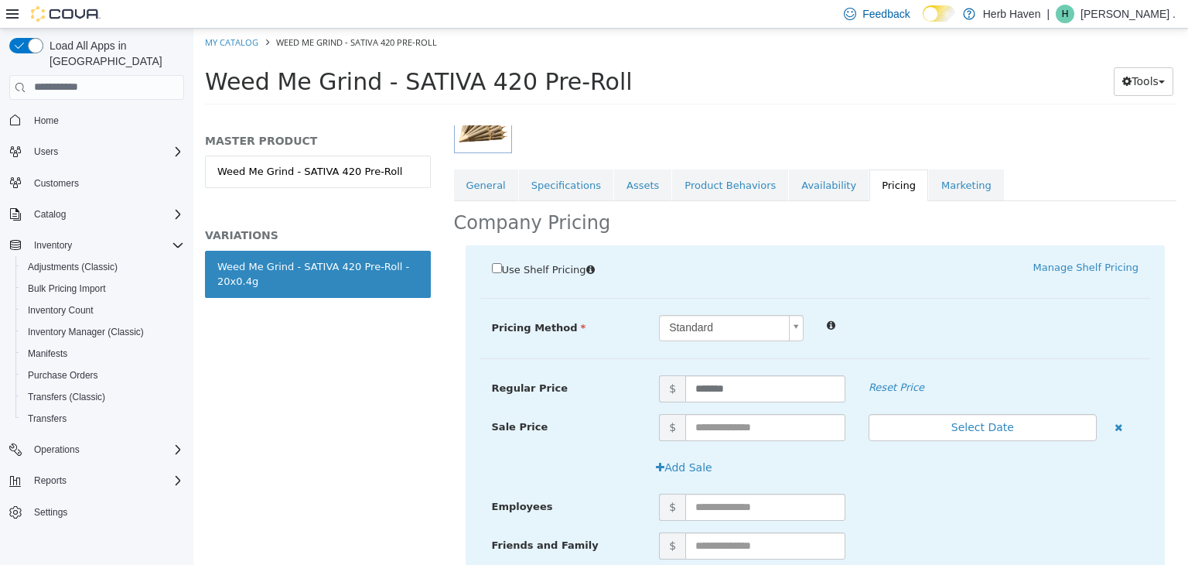
scroll to position [246, 0]
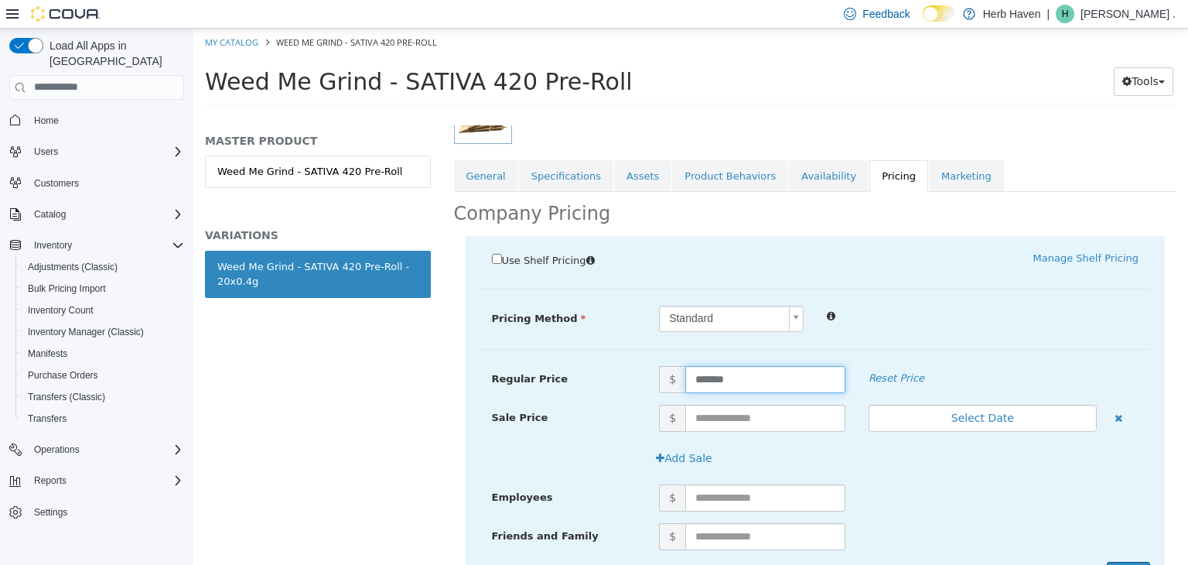
click at [711, 373] on input "*******" at bounding box center [765, 378] width 160 height 27
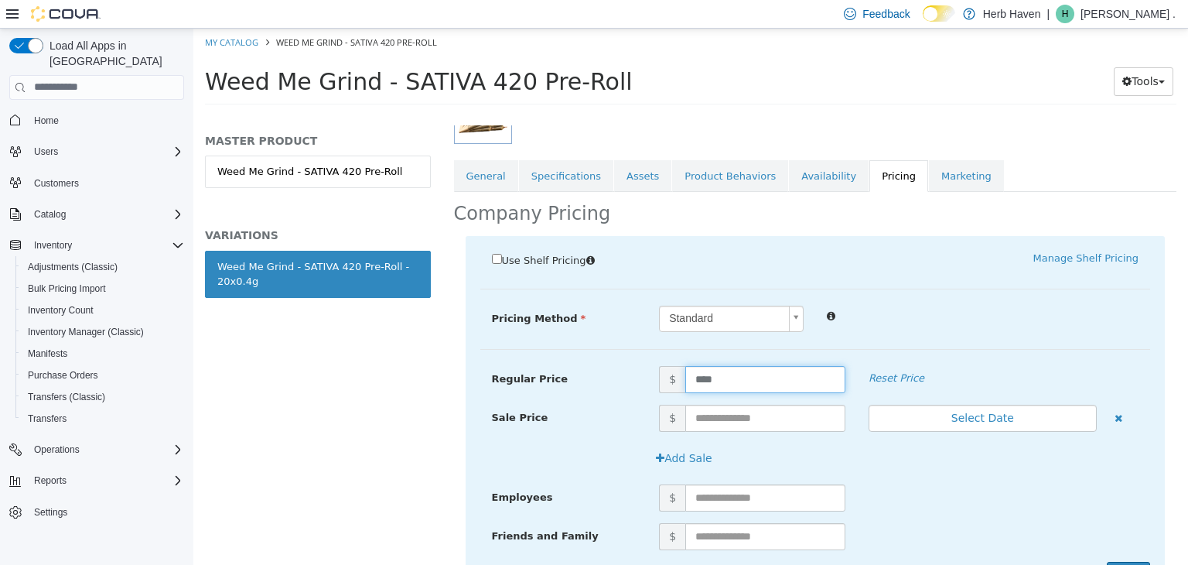
type input "*****"
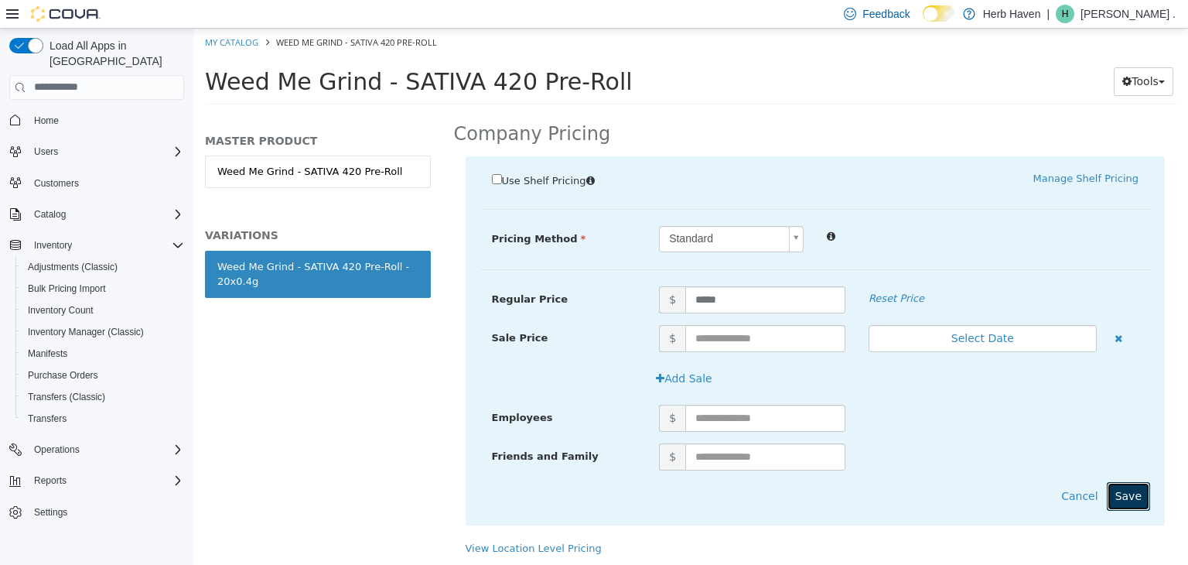
click at [1123, 493] on button "Save" at bounding box center [1128, 495] width 43 height 29
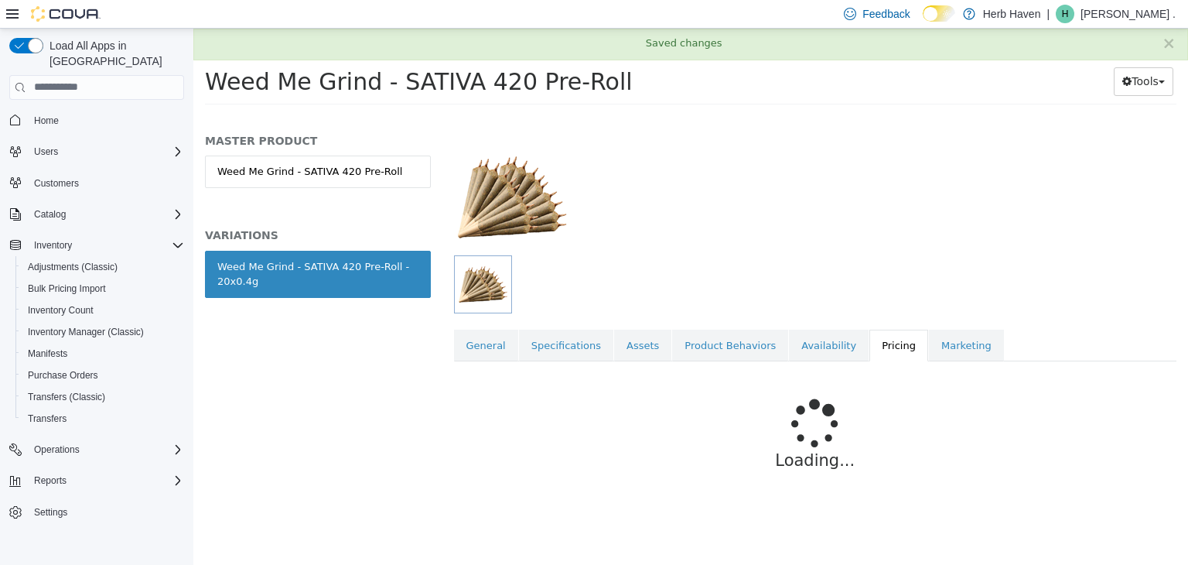
scroll to position [114, 0]
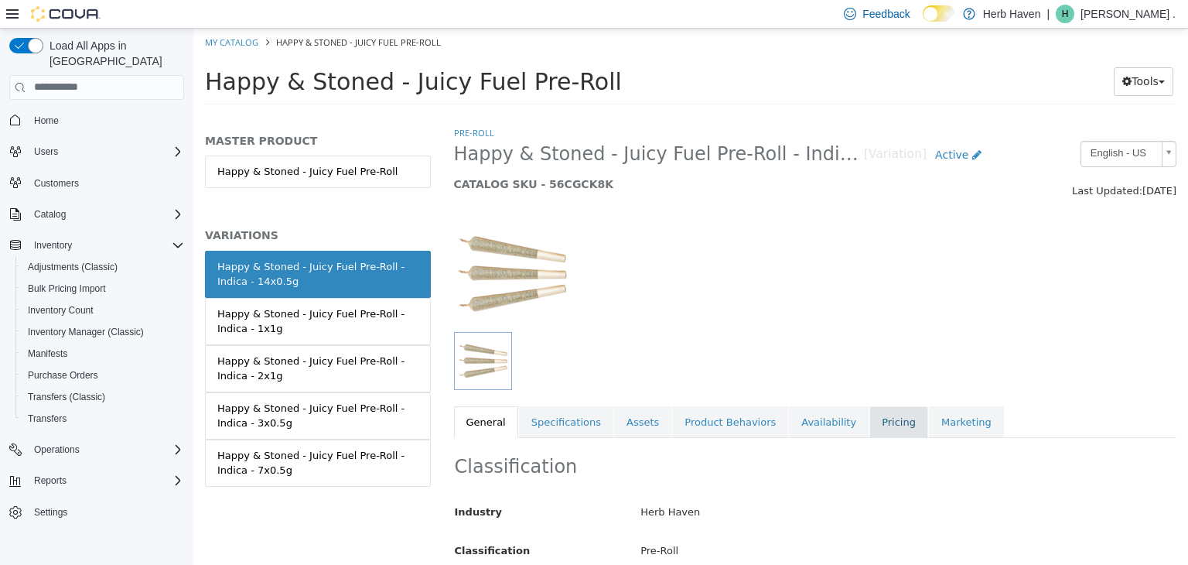
click at [869, 427] on link "Pricing" at bounding box center [898, 421] width 59 height 32
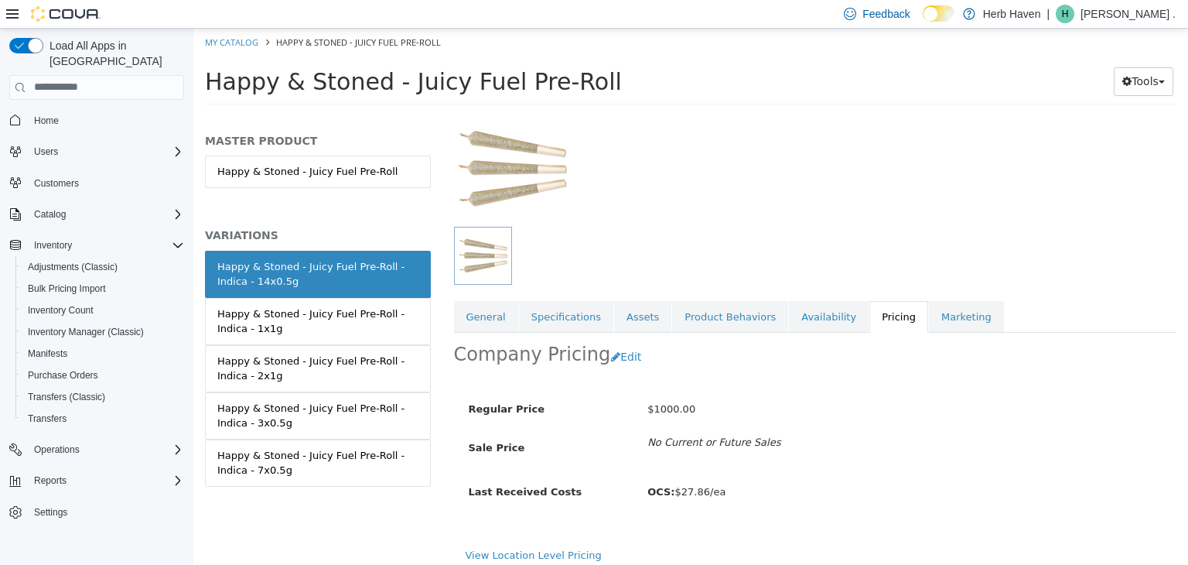
scroll to position [114, 0]
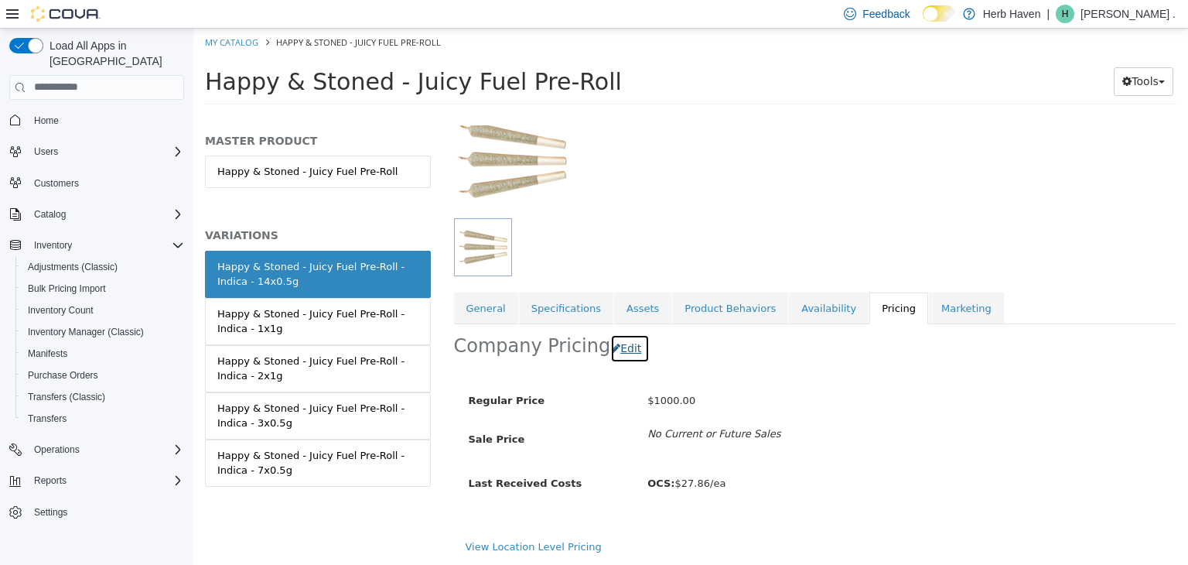
click at [625, 347] on button "Edit" at bounding box center [629, 347] width 39 height 29
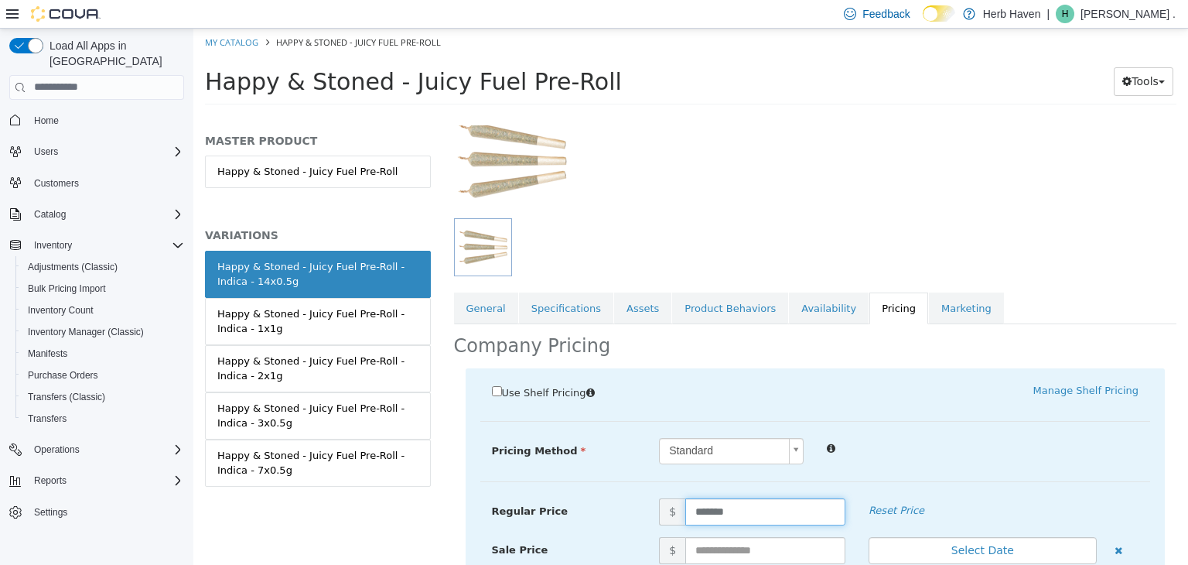
click at [739, 497] on input "*******" at bounding box center [765, 510] width 160 height 27
type input "*****"
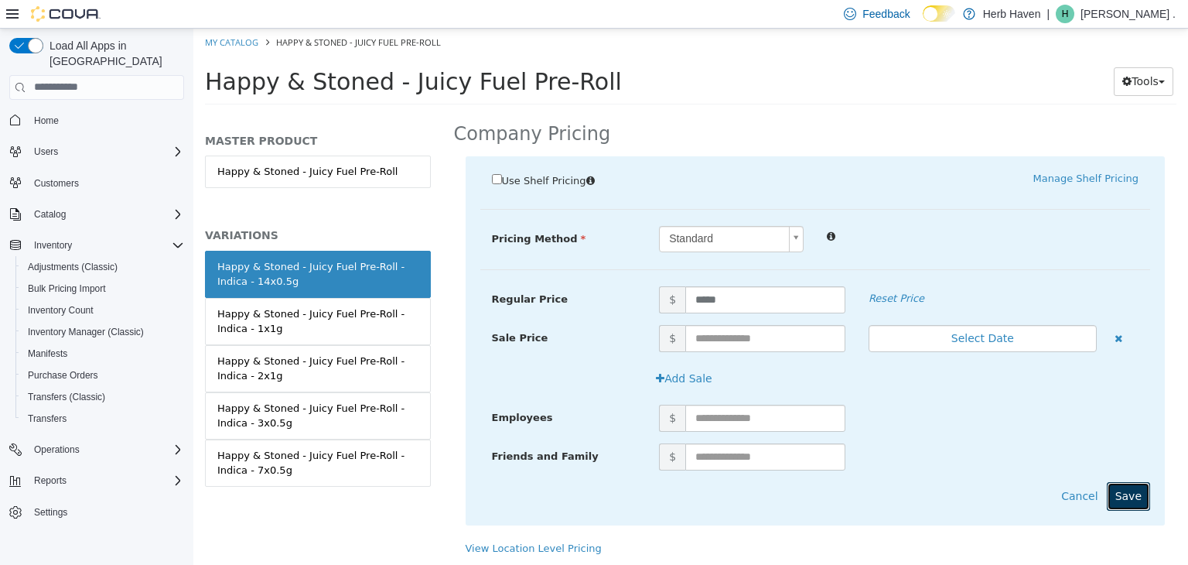
click at [1120, 487] on button "Save" at bounding box center [1128, 495] width 43 height 29
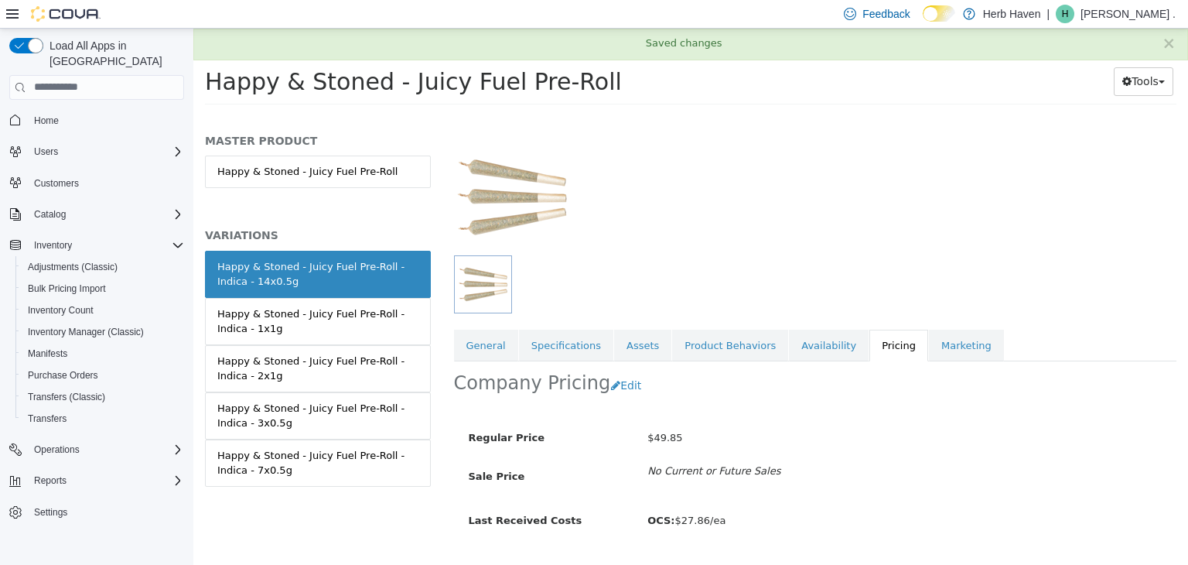
scroll to position [114, 0]
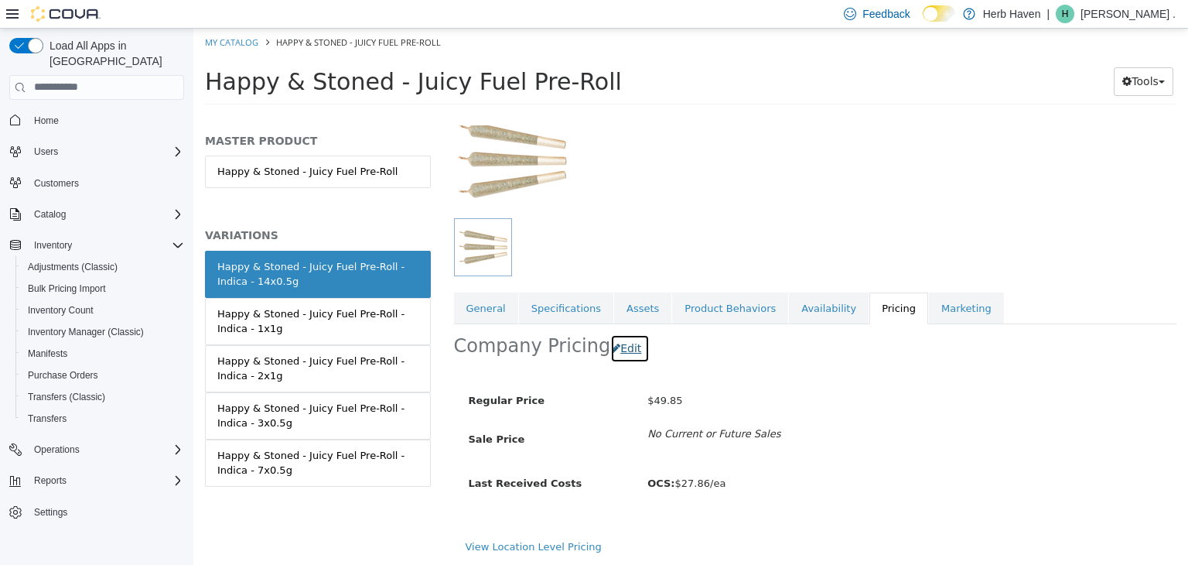
click at [622, 350] on button "Edit" at bounding box center [629, 347] width 39 height 29
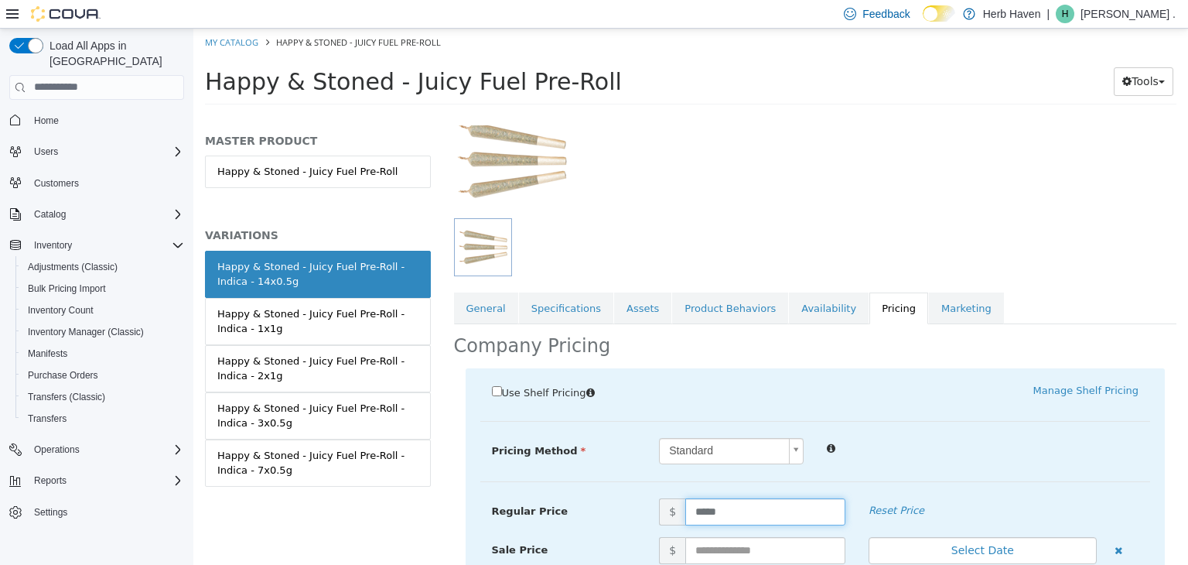
click at [756, 507] on input "*****" at bounding box center [765, 510] width 160 height 27
type input "*****"
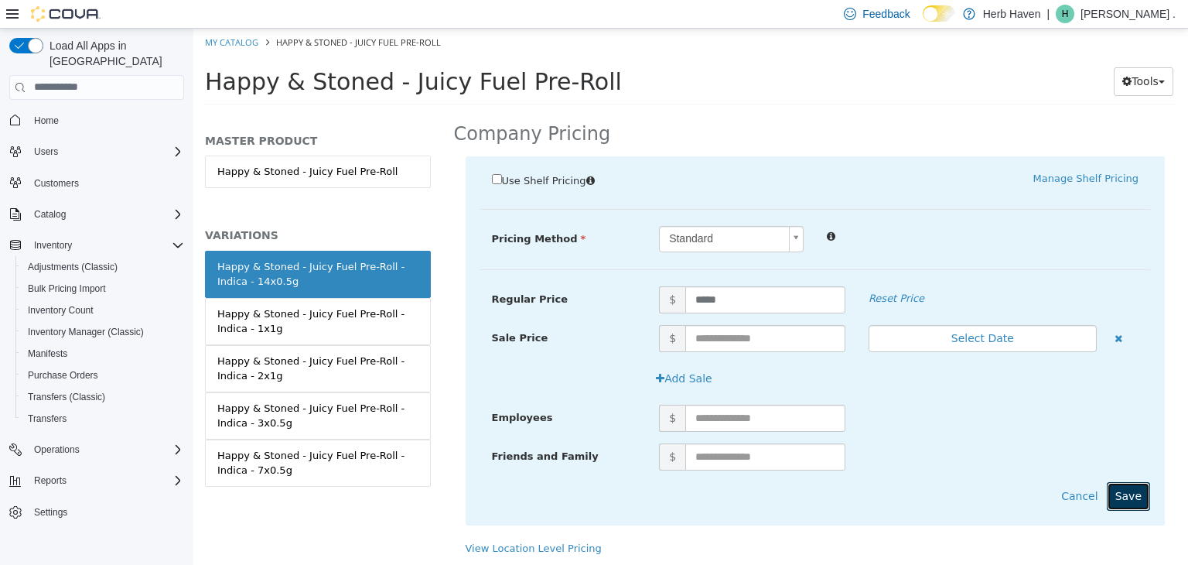
click at [1110, 496] on button "Save" at bounding box center [1128, 495] width 43 height 29
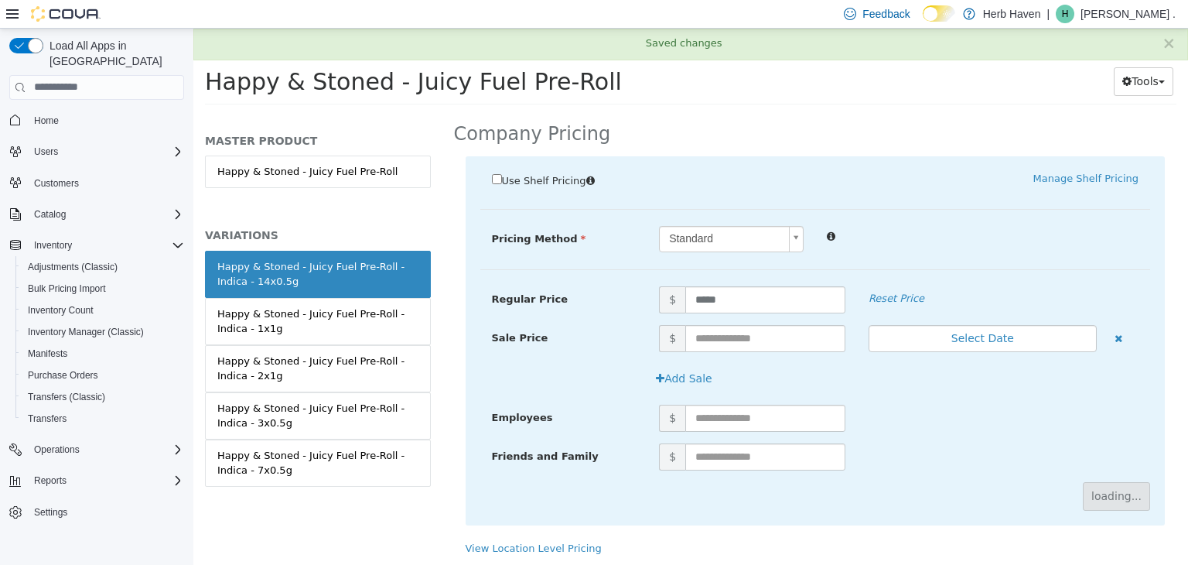
scroll to position [114, 0]
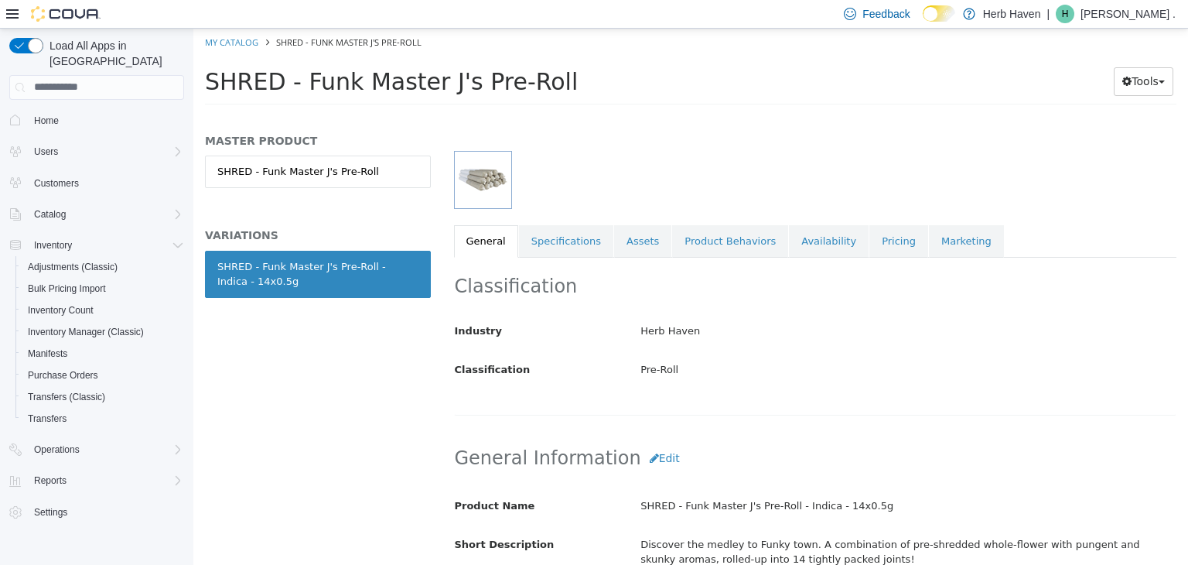
scroll to position [180, 0]
click at [869, 245] on link "Pricing" at bounding box center [898, 241] width 59 height 32
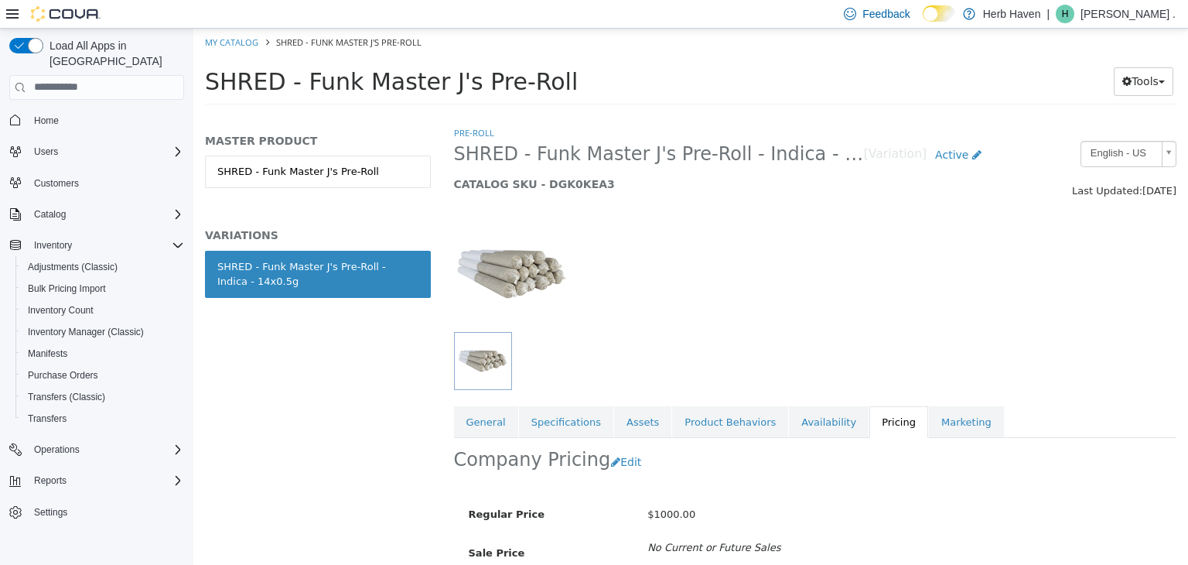
scroll to position [114, 0]
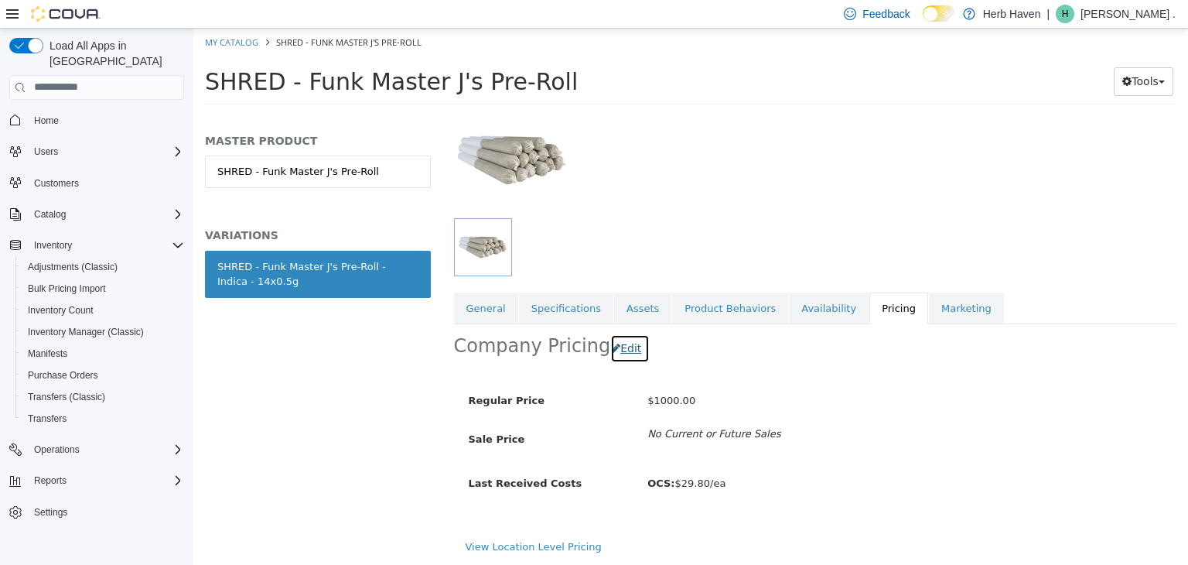
click at [622, 350] on button "Edit" at bounding box center [629, 347] width 39 height 29
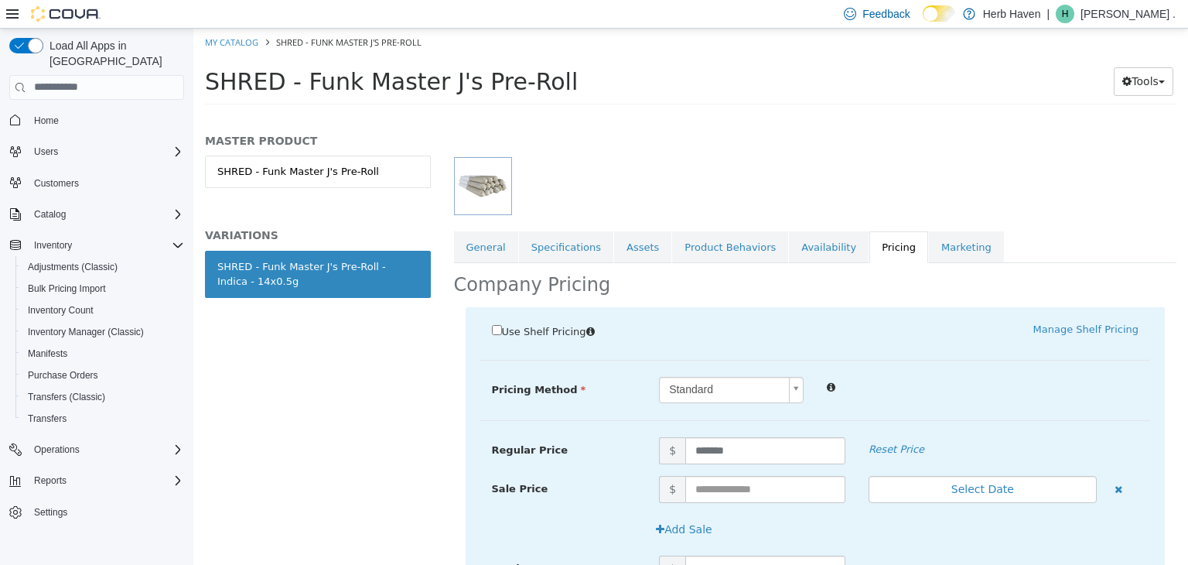
scroll to position [183, 0]
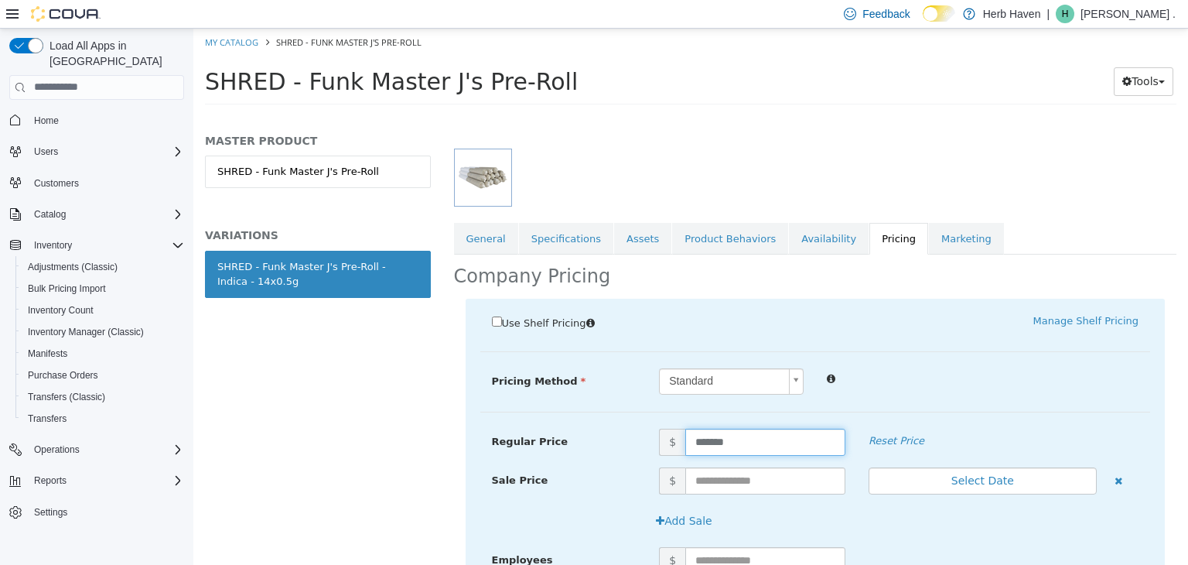
click at [743, 437] on input "*******" at bounding box center [765, 441] width 160 height 27
type input "*****"
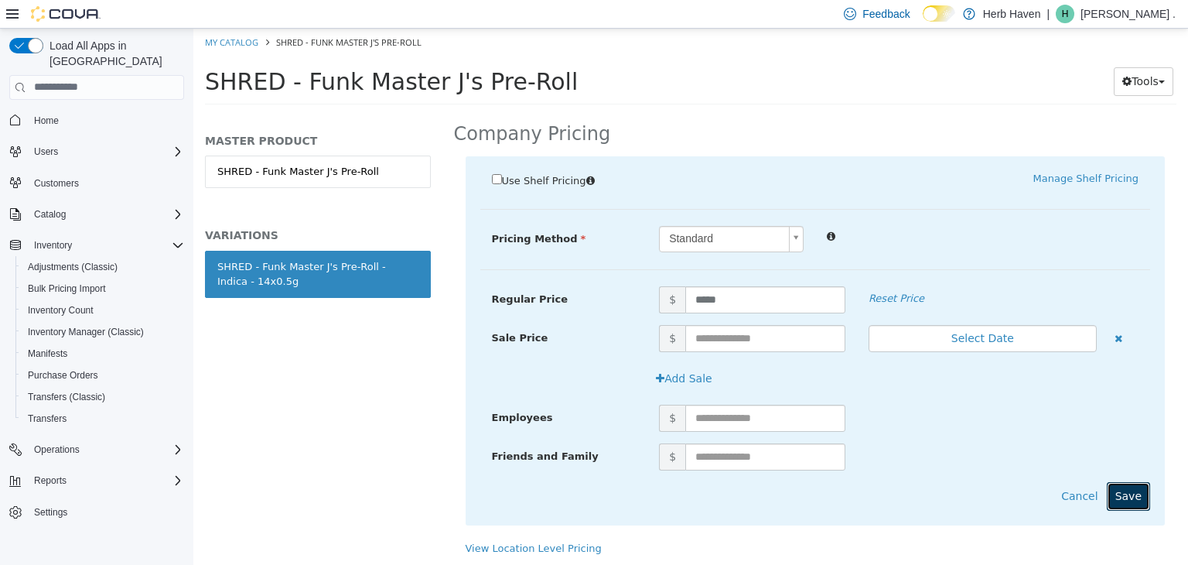
click at [1117, 488] on button "Save" at bounding box center [1128, 495] width 43 height 29
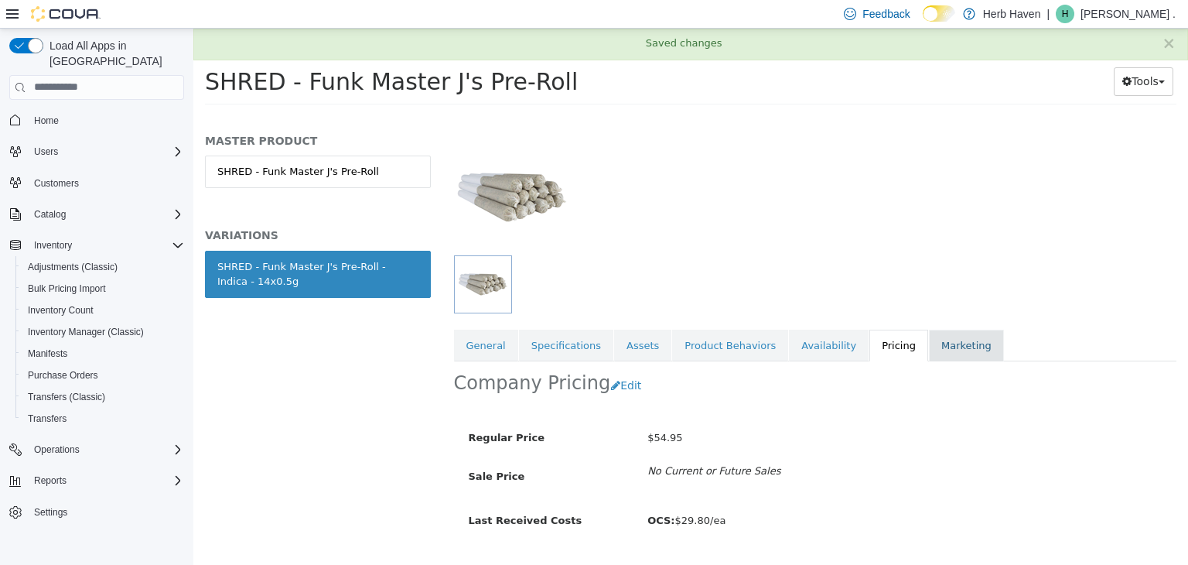
scroll to position [114, 0]
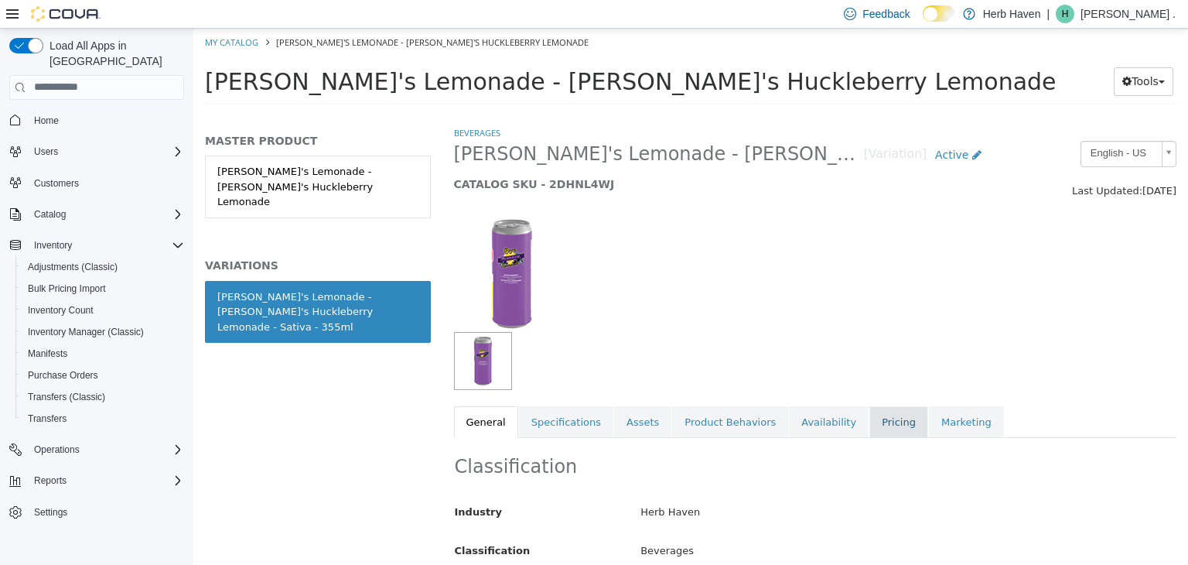
click at [869, 429] on link "Pricing" at bounding box center [898, 421] width 59 height 32
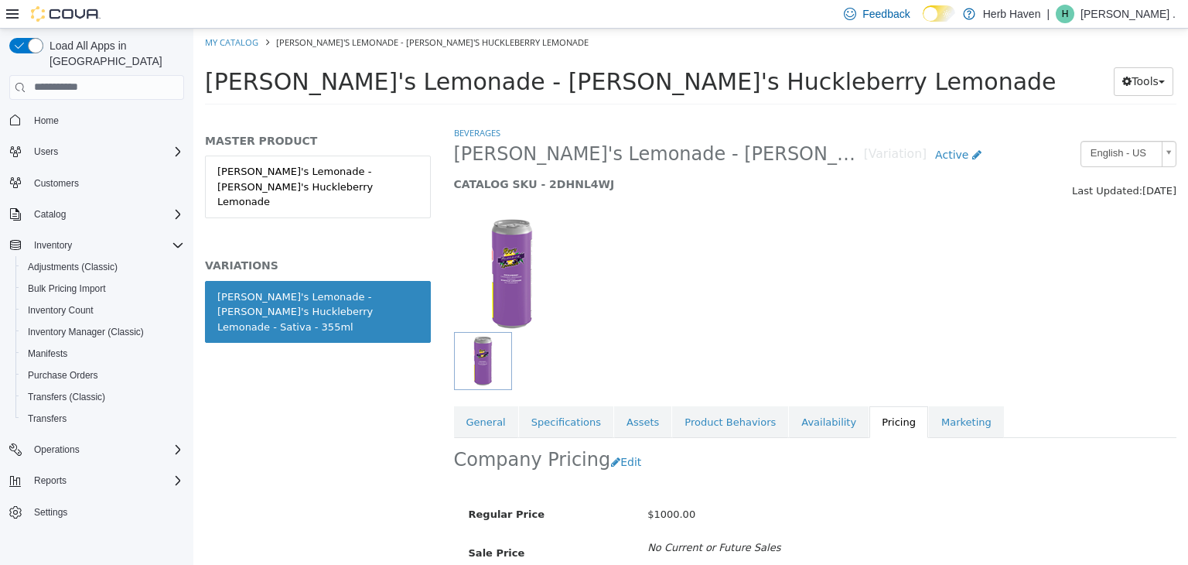
scroll to position [114, 0]
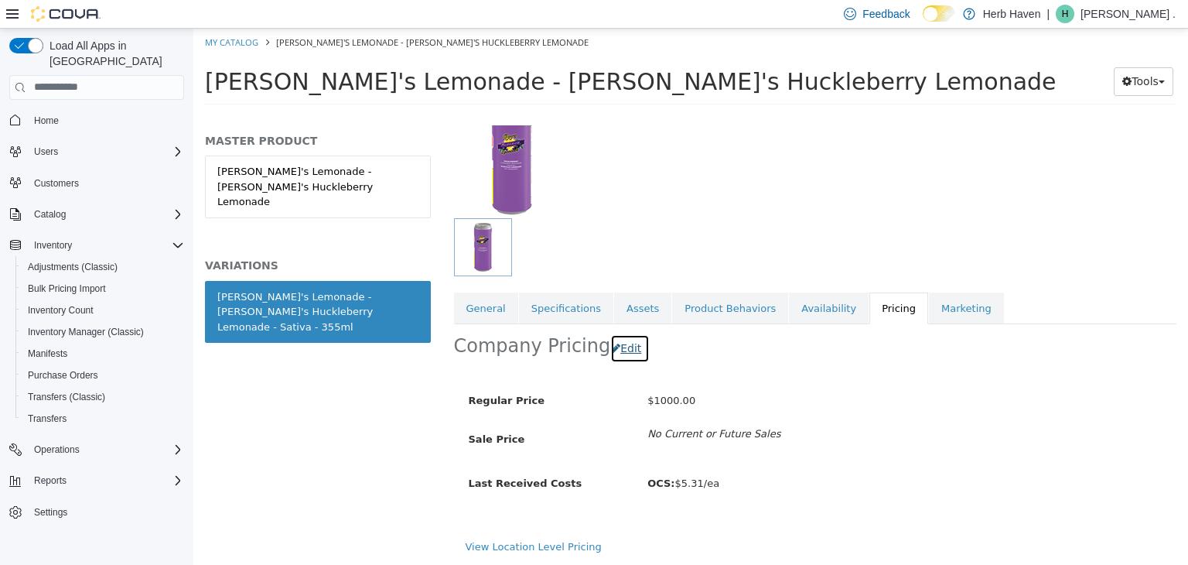
click at [625, 350] on button "Edit" at bounding box center [629, 347] width 39 height 29
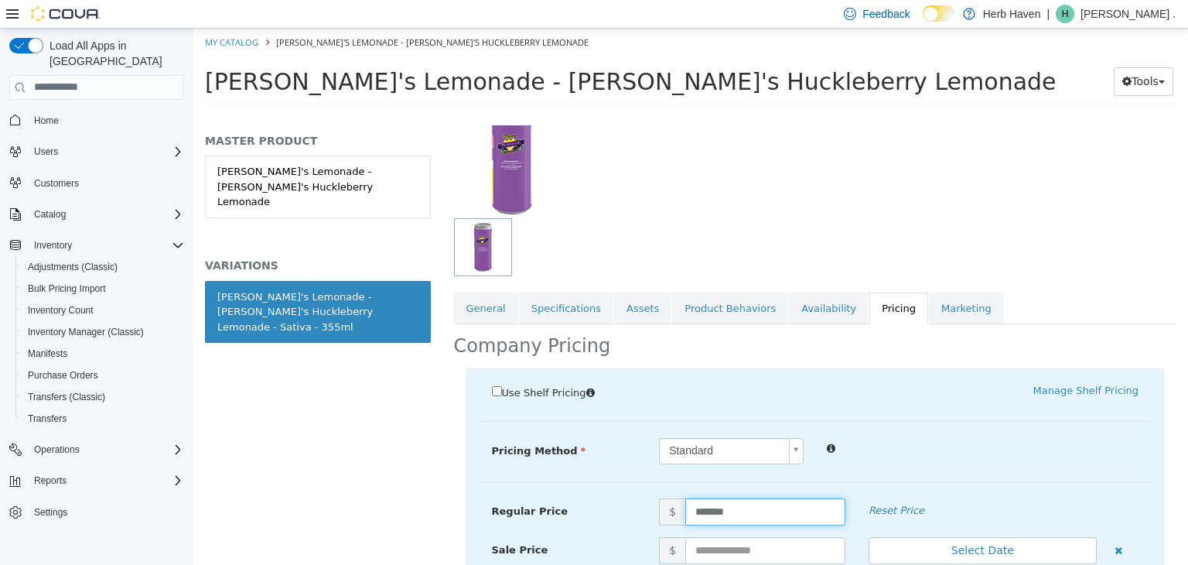
click at [749, 517] on input "*******" at bounding box center [765, 510] width 160 height 27
type input "****"
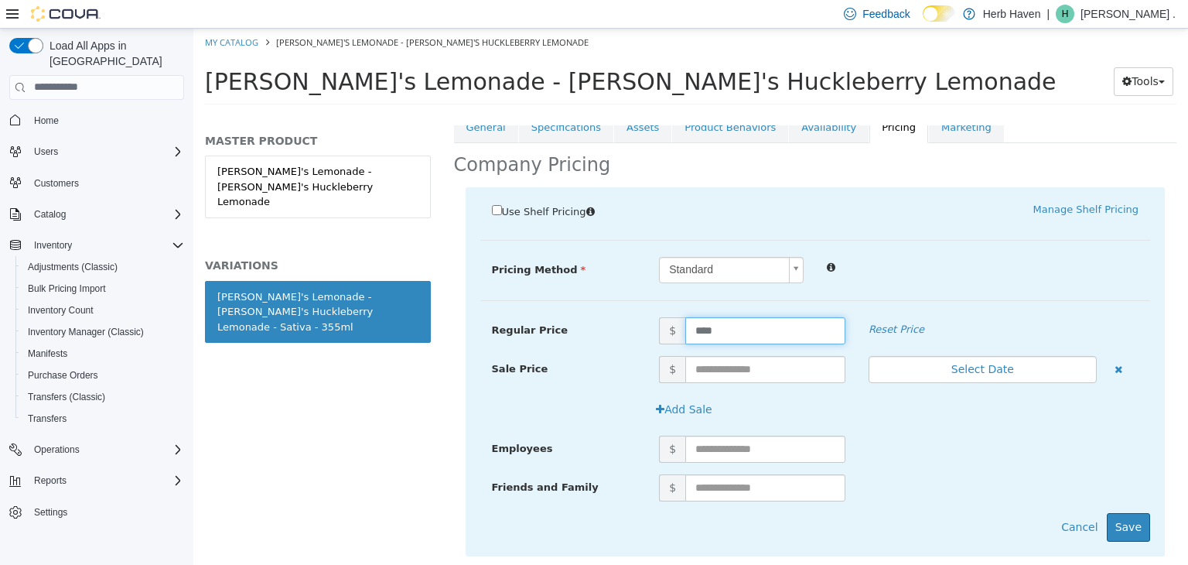
scroll to position [326, 0]
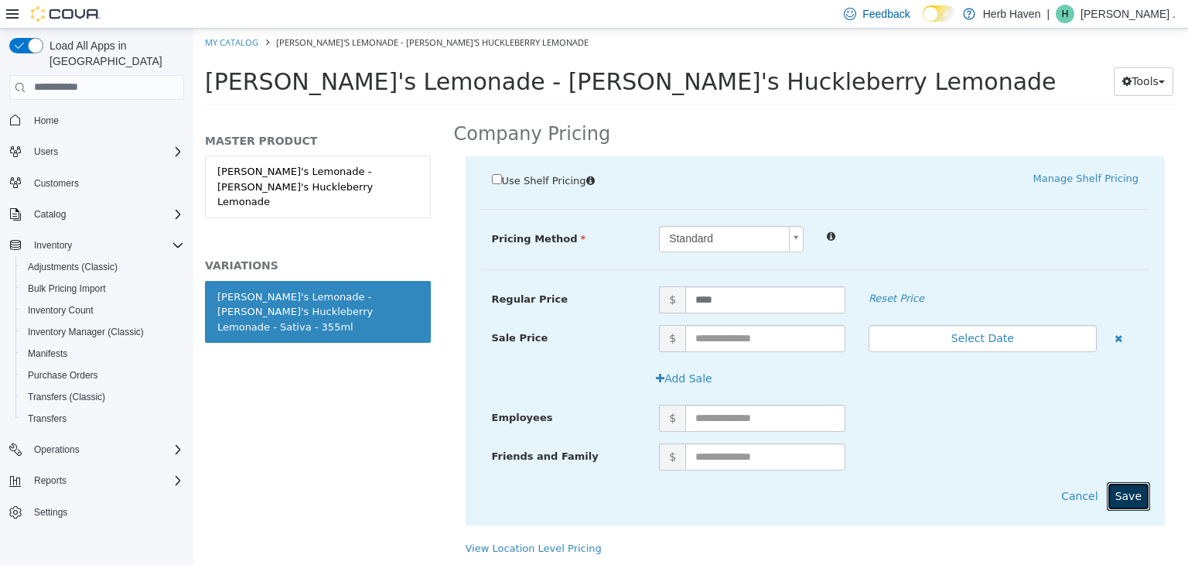
click at [1123, 503] on button "Save" at bounding box center [1128, 495] width 43 height 29
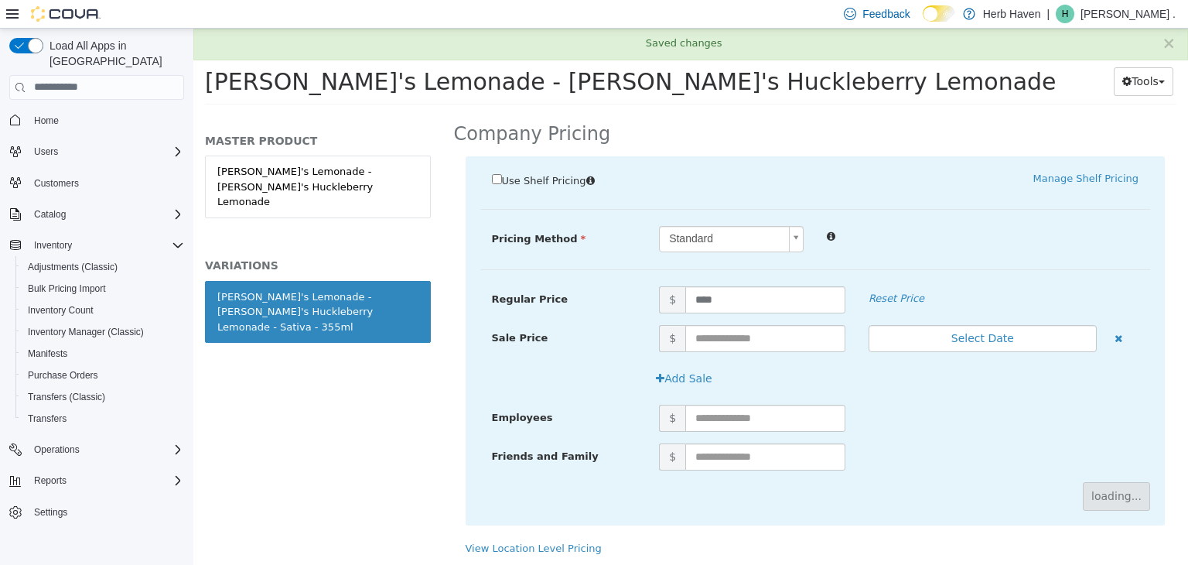
scroll to position [114, 0]
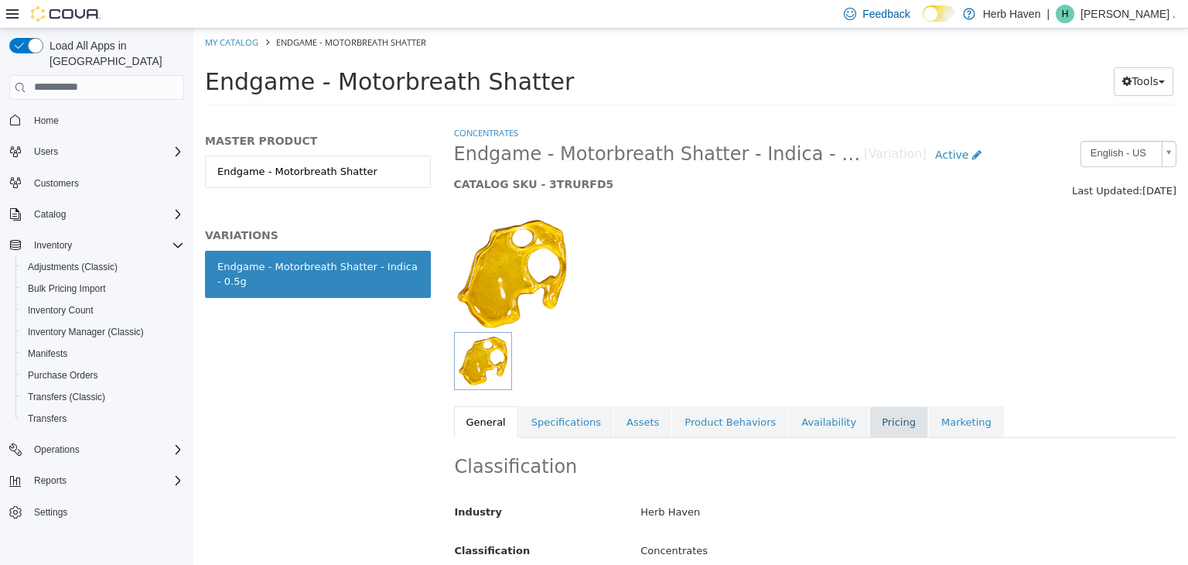
click at [869, 423] on link "Pricing" at bounding box center [898, 421] width 59 height 32
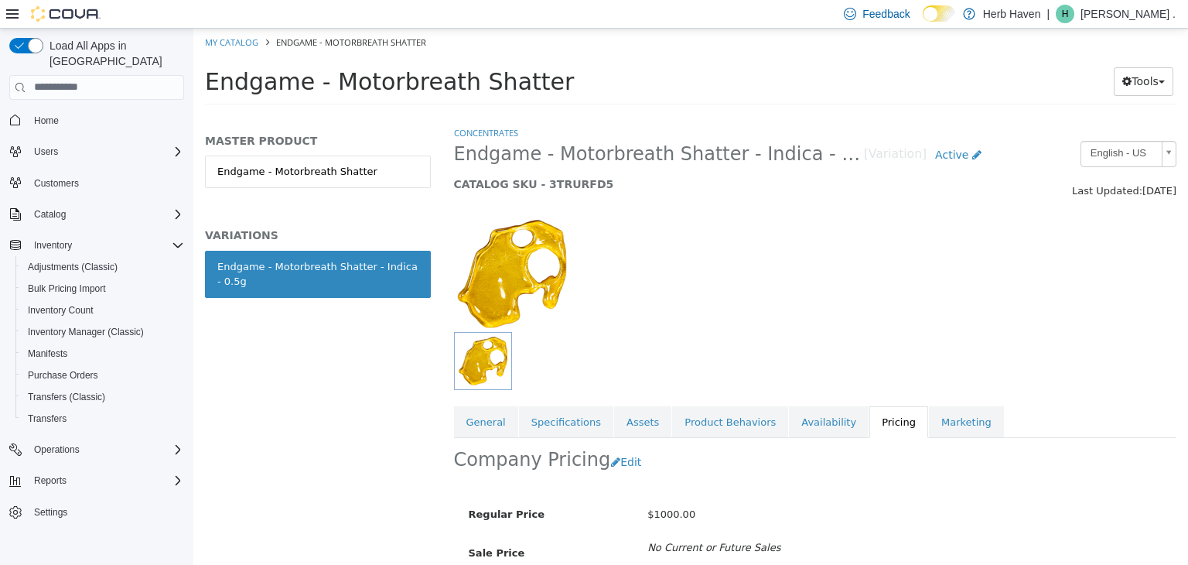
scroll to position [114, 0]
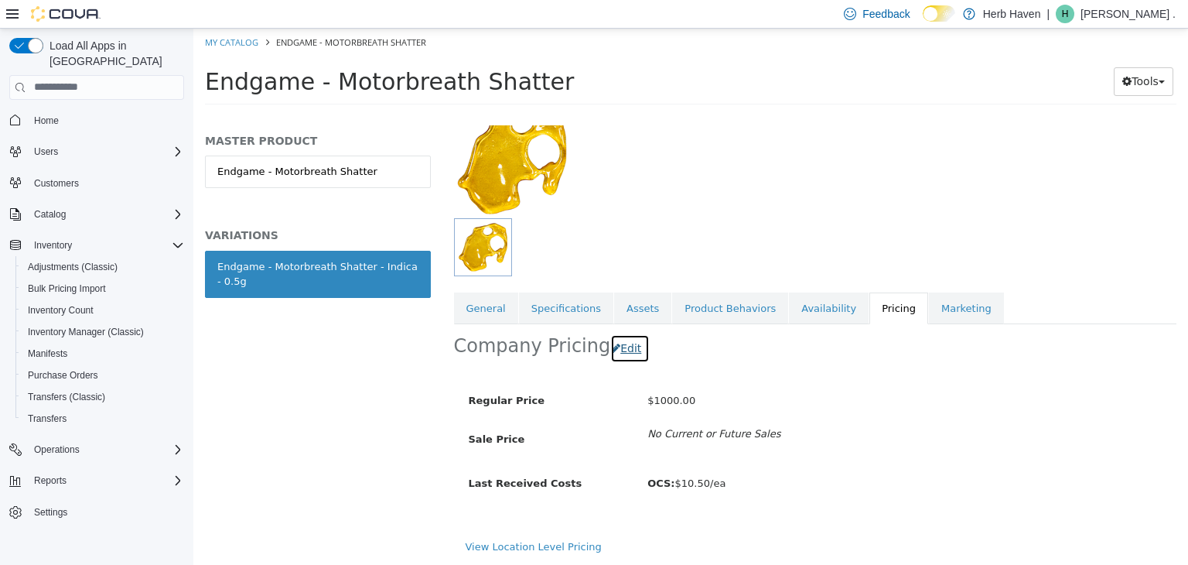
click at [619, 348] on button "Edit" at bounding box center [629, 347] width 39 height 29
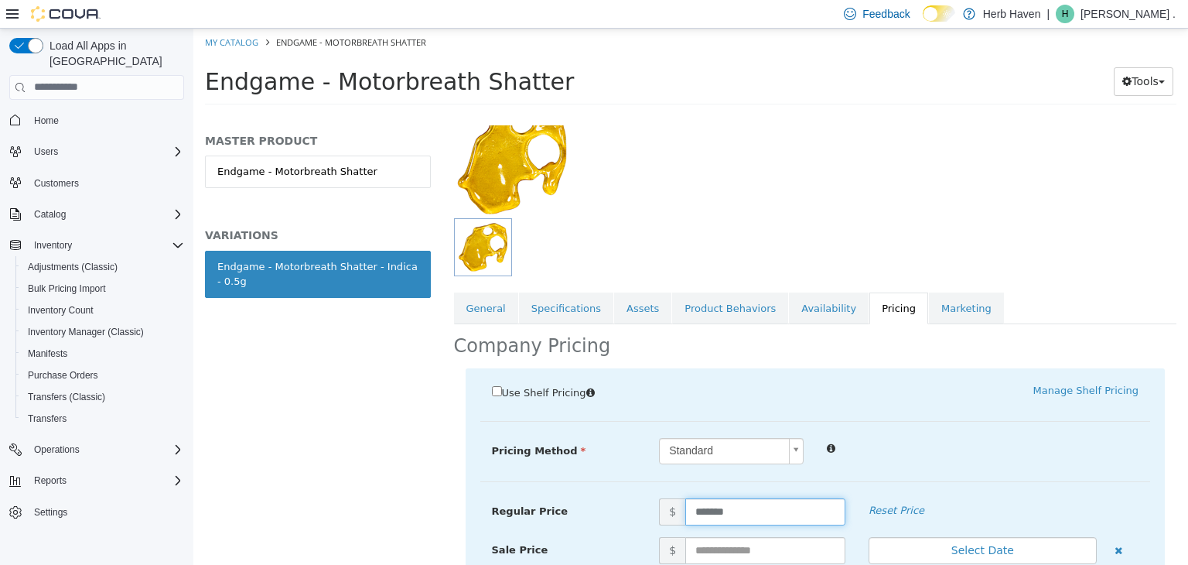
click at [739, 508] on input "*******" at bounding box center [765, 510] width 160 height 27
type input "*****"
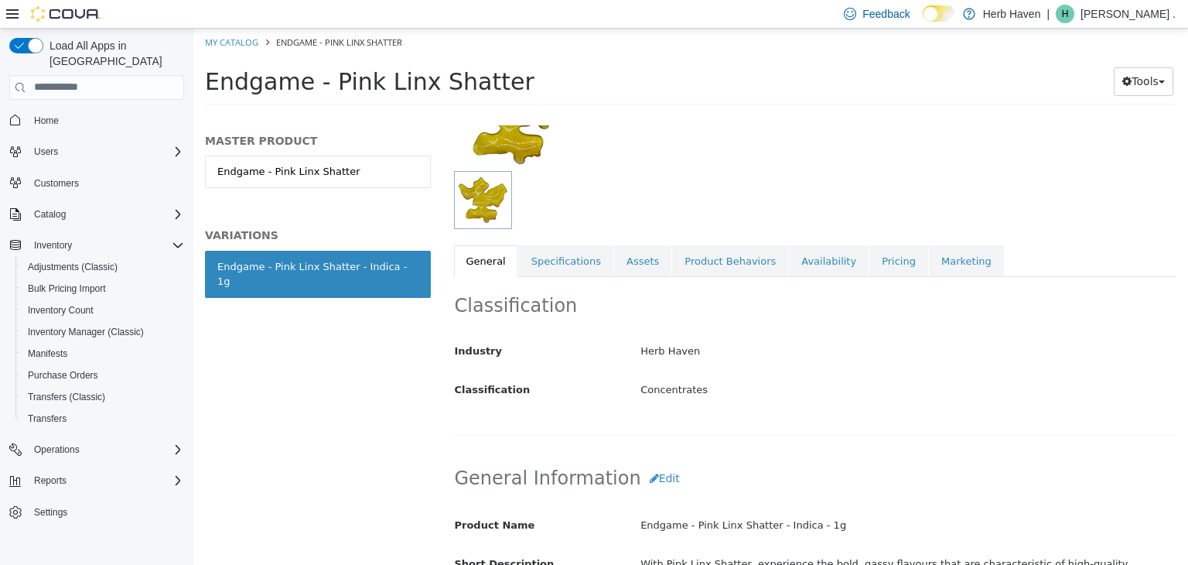
scroll to position [164, 0]
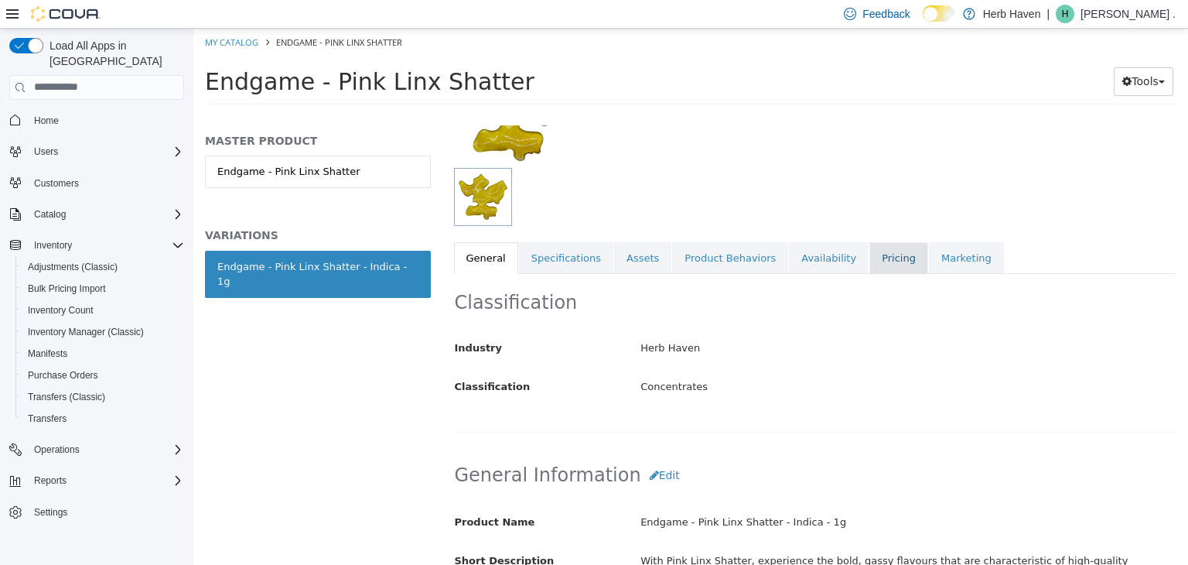
click at [869, 267] on link "Pricing" at bounding box center [898, 257] width 59 height 32
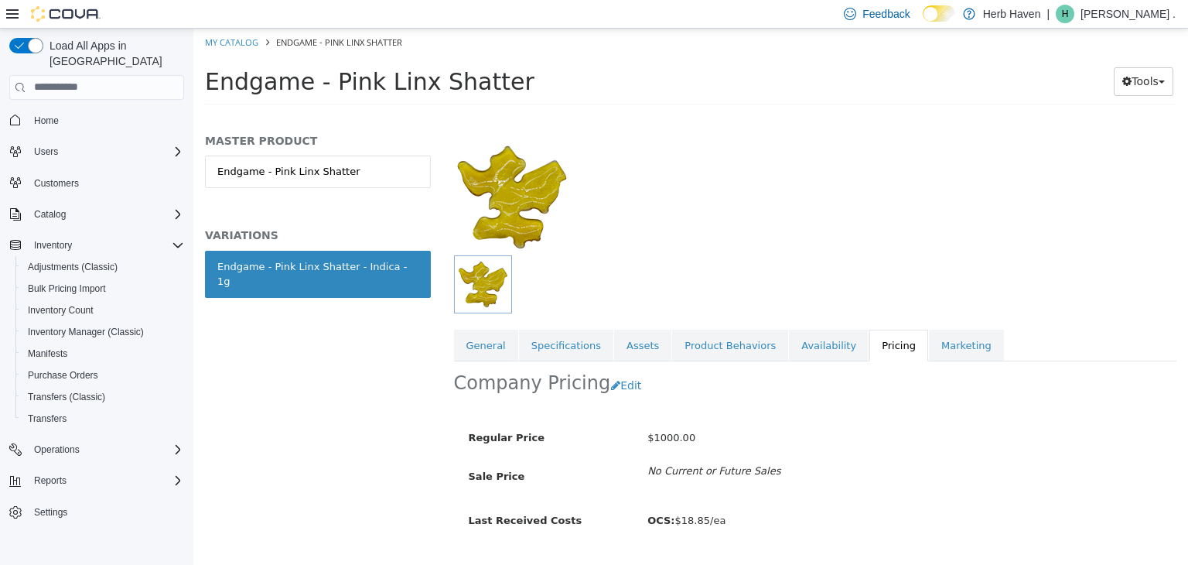
scroll to position [114, 0]
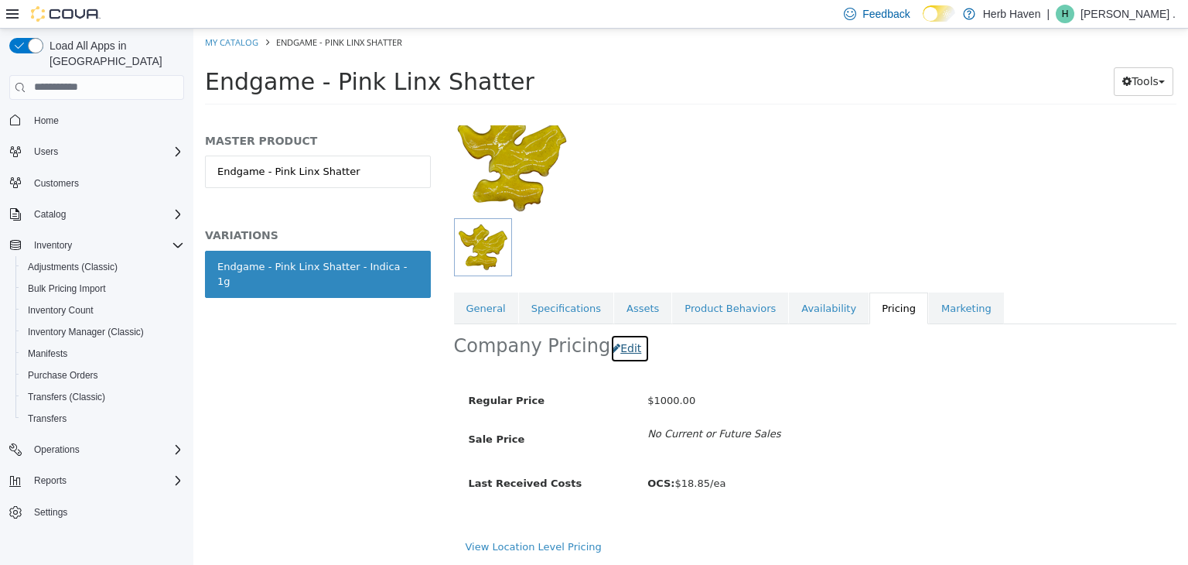
click at [622, 351] on button "Edit" at bounding box center [629, 347] width 39 height 29
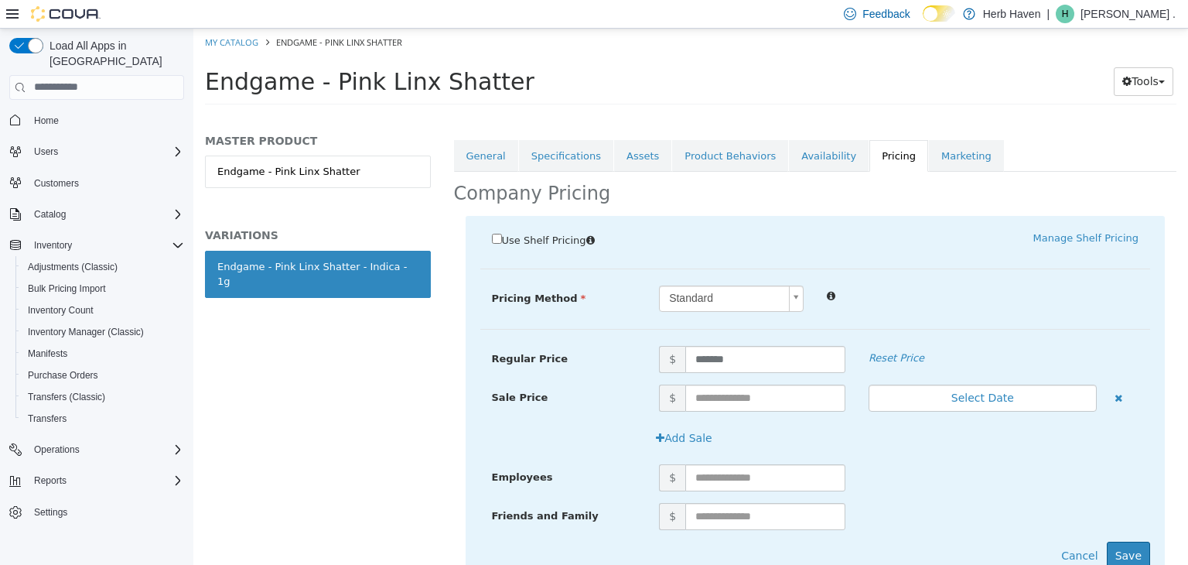
scroll to position [279, 0]
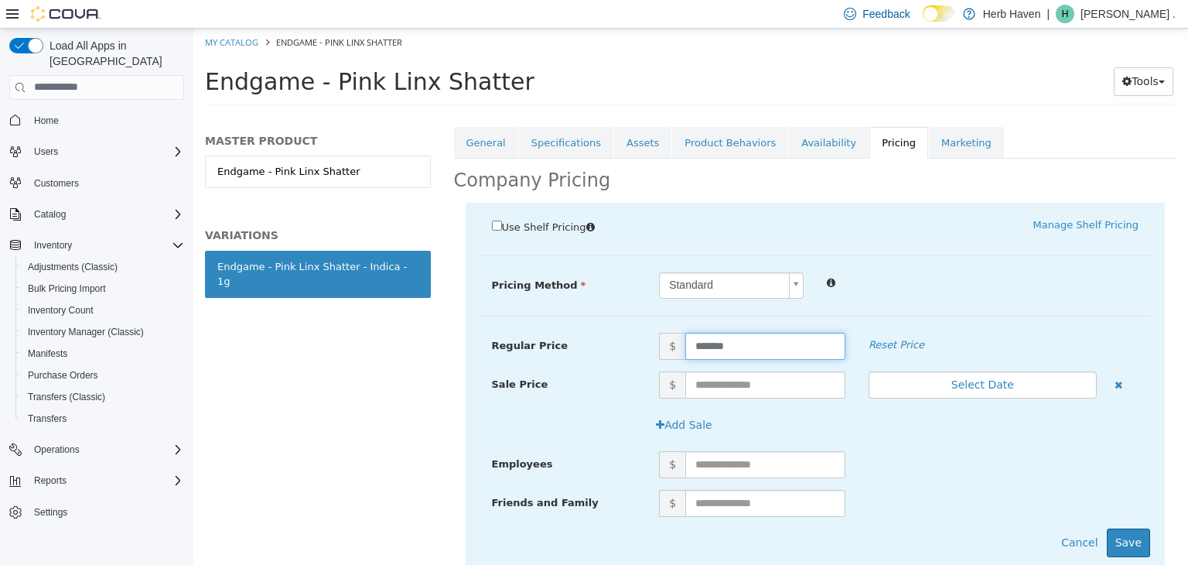
click at [739, 348] on input "*******" at bounding box center [765, 345] width 160 height 27
type input "*****"
click at [1126, 540] on button "Save" at bounding box center [1128, 541] width 43 height 29
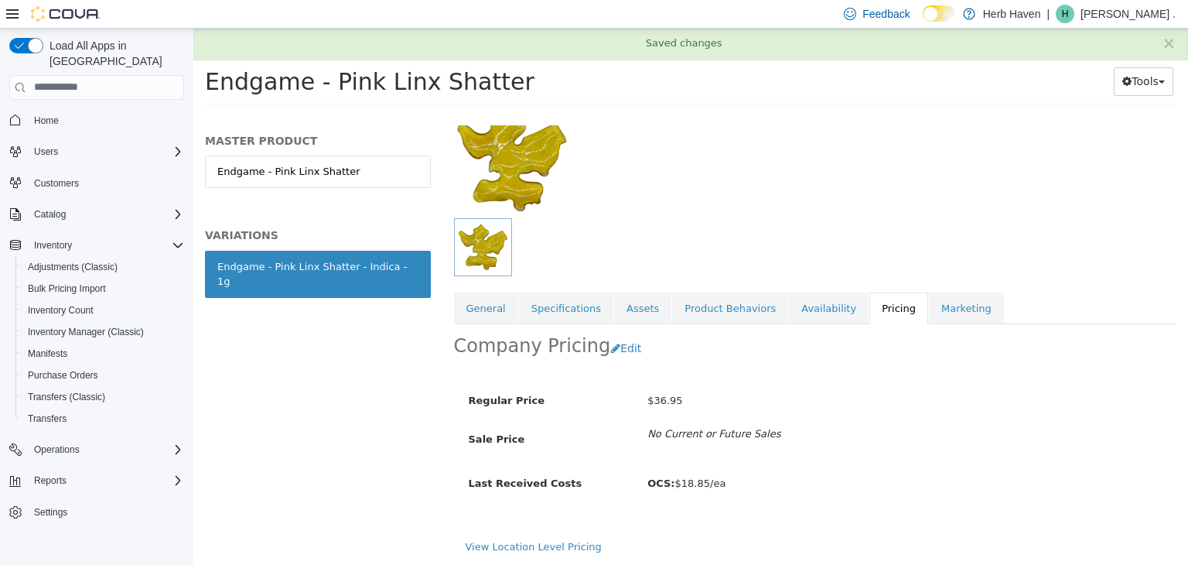
scroll to position [114, 0]
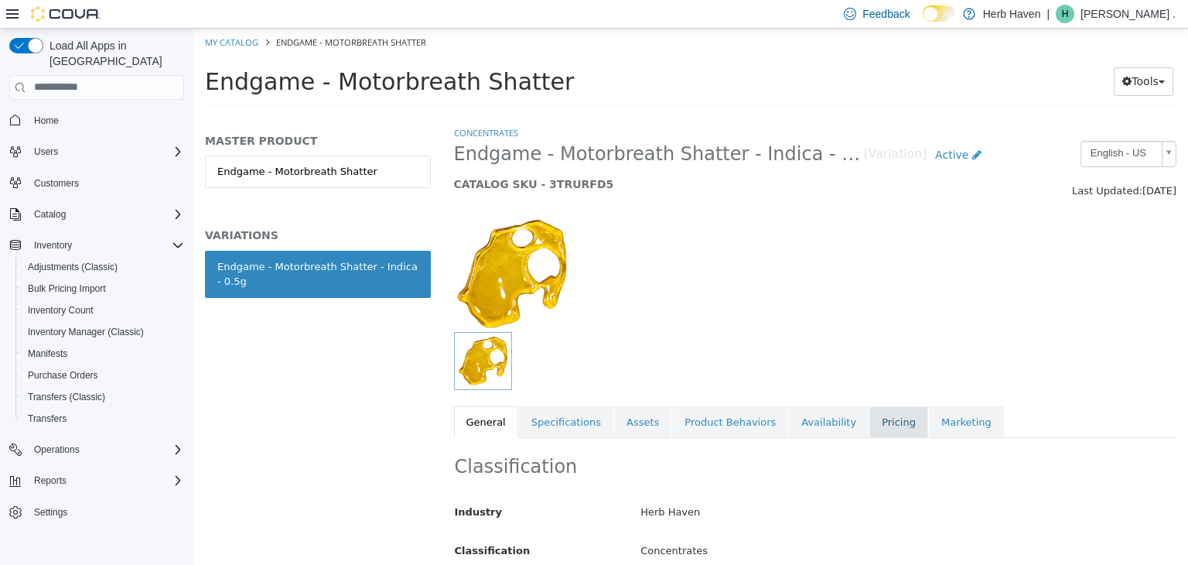
click at [869, 419] on link "Pricing" at bounding box center [898, 421] width 59 height 32
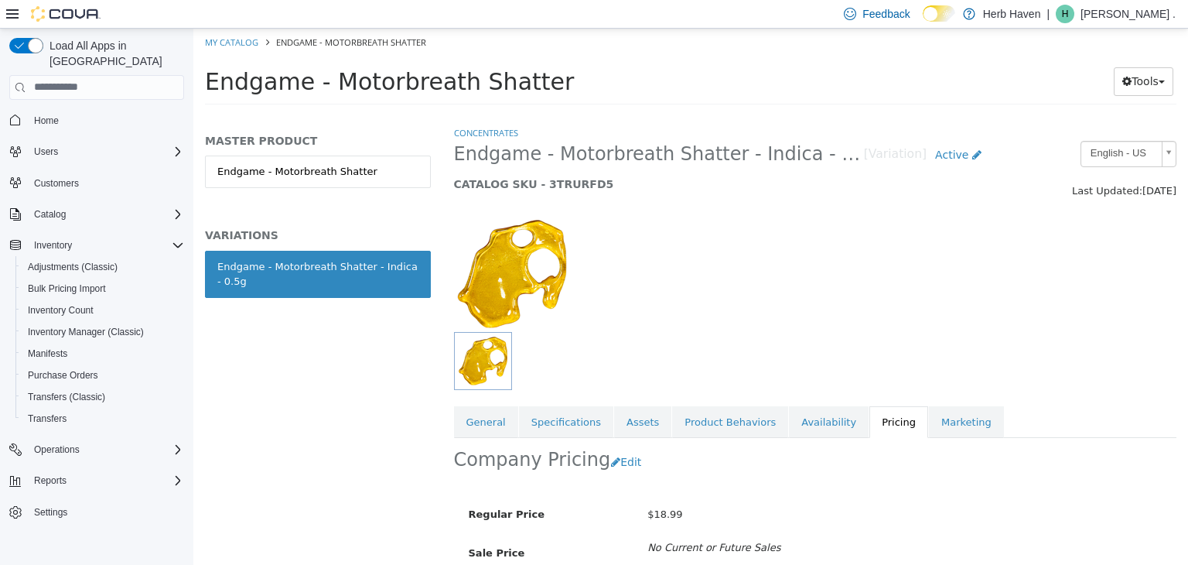
scroll to position [114, 0]
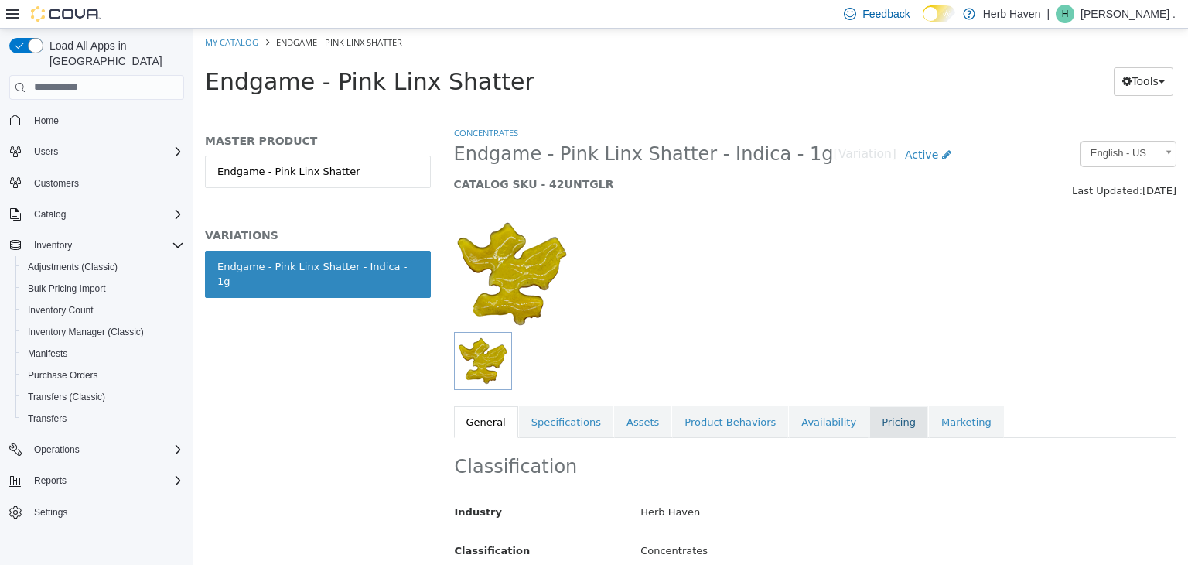
click at [869, 426] on link "Pricing" at bounding box center [898, 421] width 59 height 32
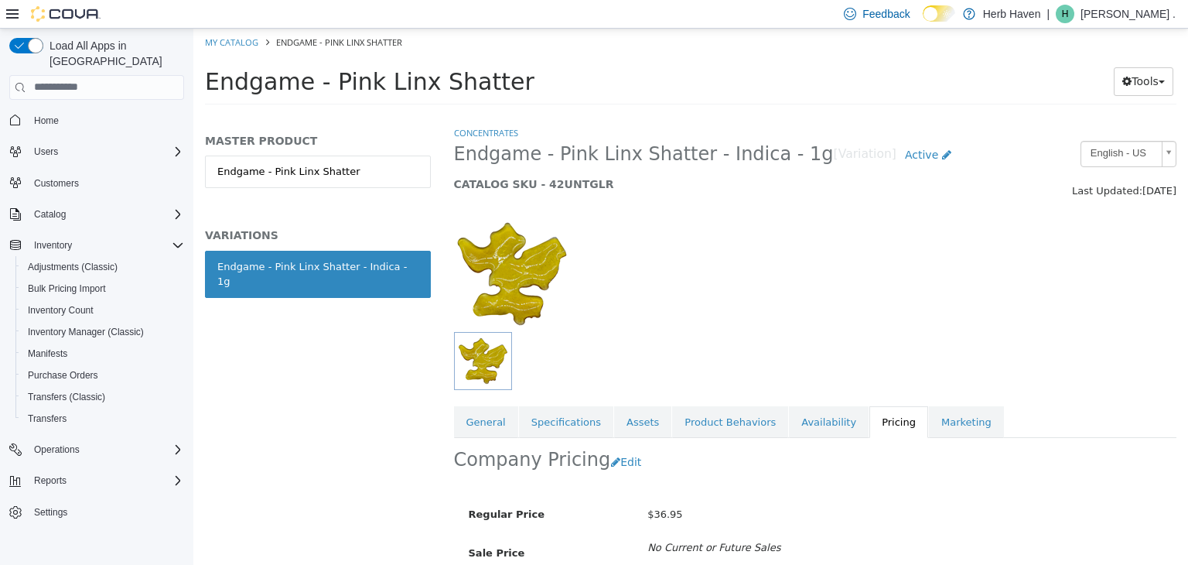
scroll to position [114, 0]
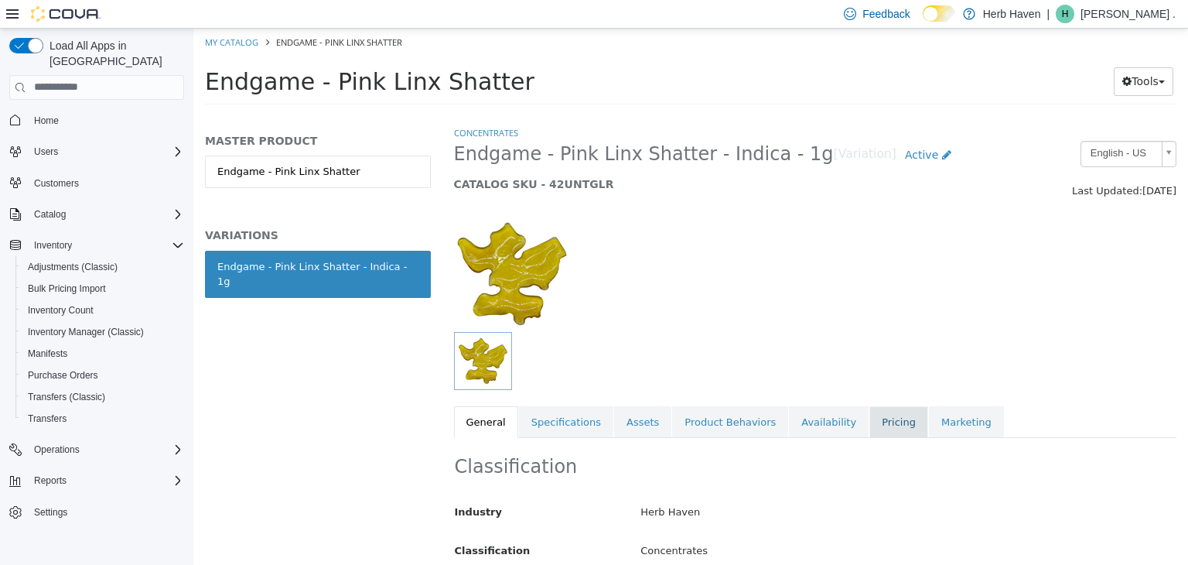
click at [869, 425] on link "Pricing" at bounding box center [898, 421] width 59 height 32
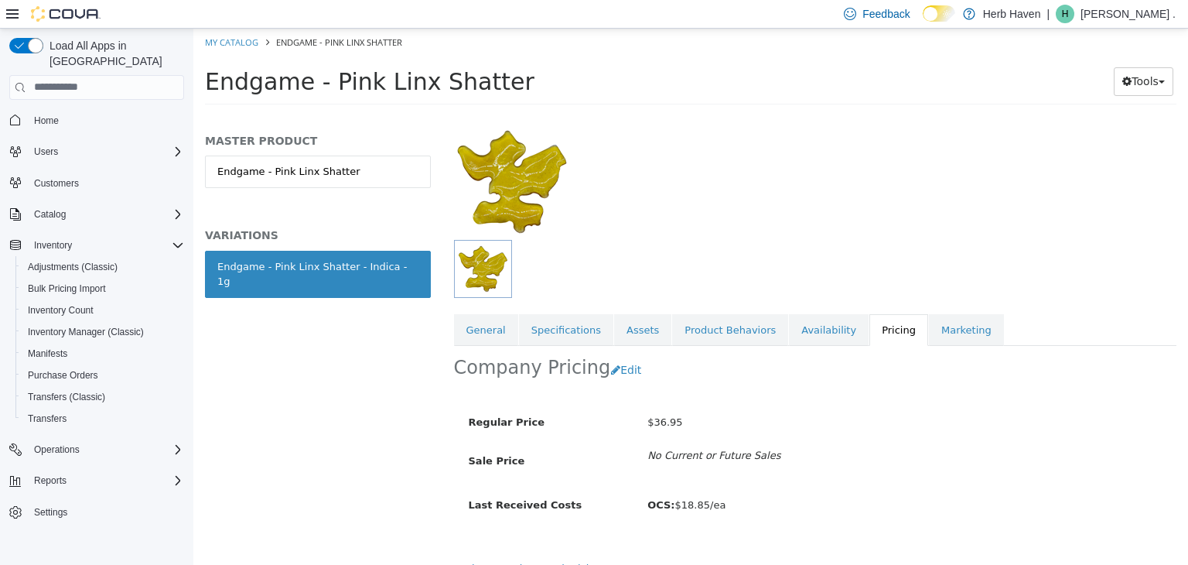
scroll to position [114, 0]
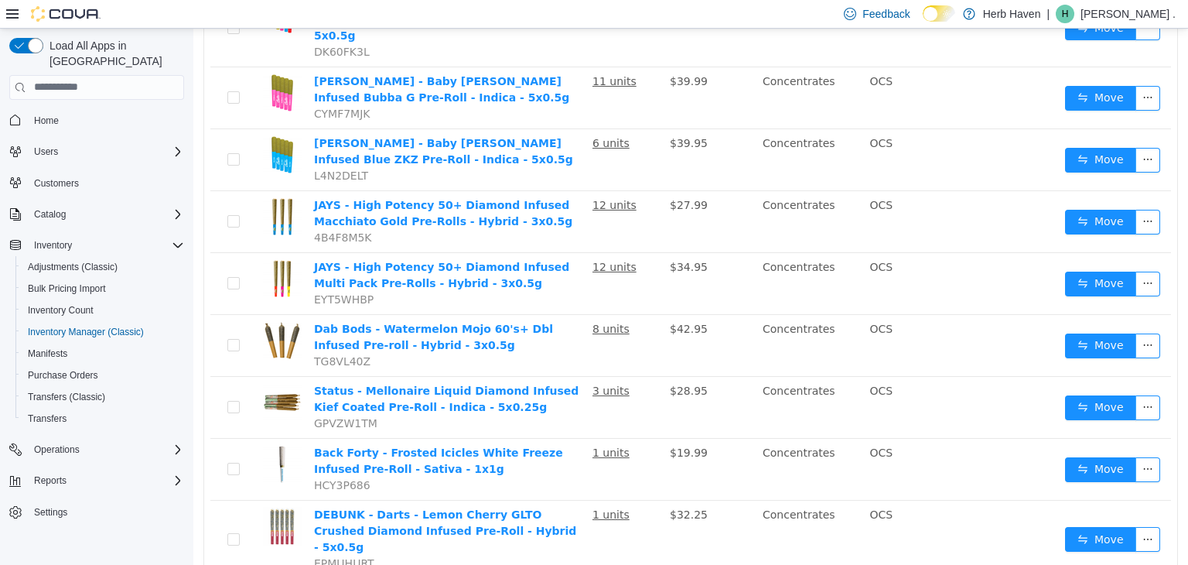
scroll to position [2663, 0]
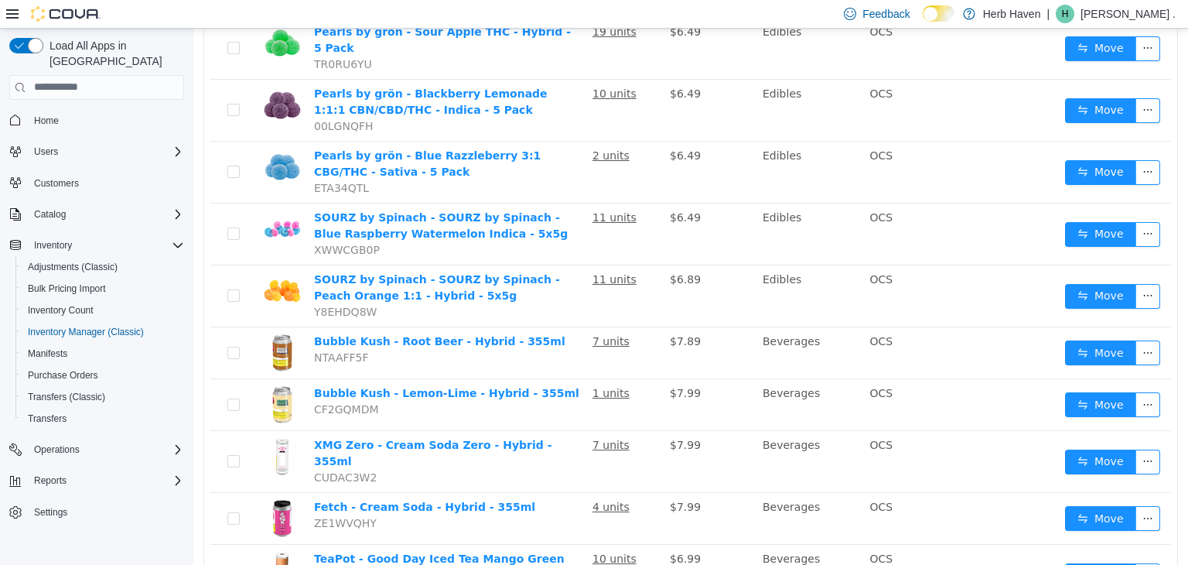
scroll to position [2632, 0]
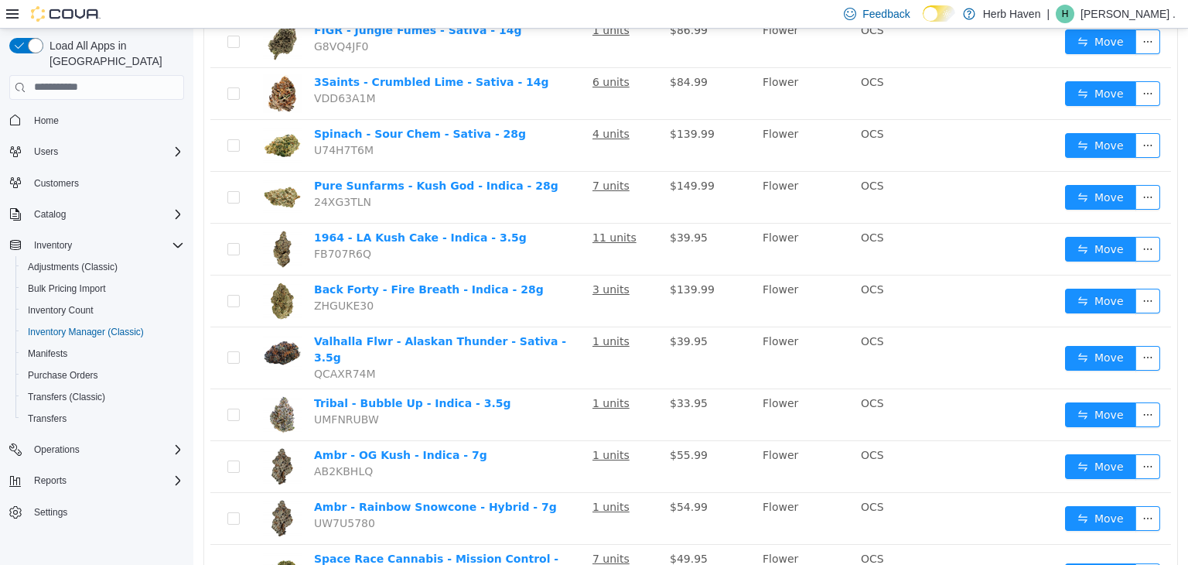
scroll to position [2462, 0]
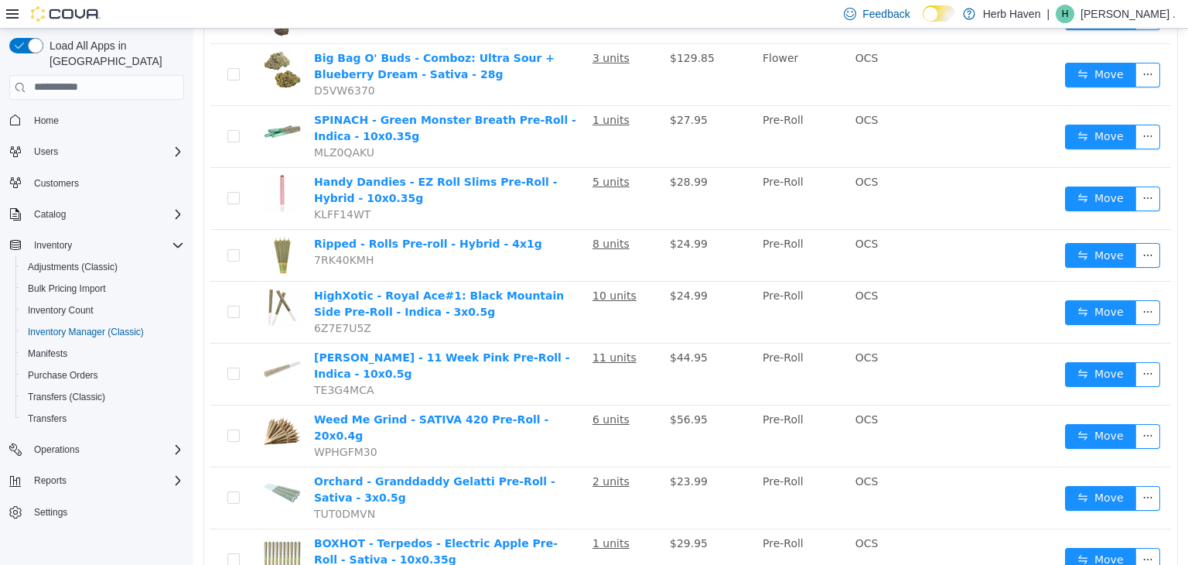
scroll to position [2431, 0]
